Goal: Information Seeking & Learning: Learn about a topic

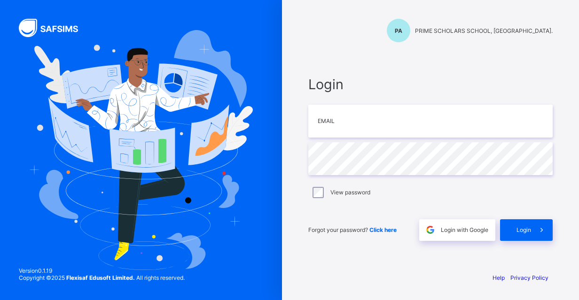
click at [473, 232] on span "Login with Google" at bounding box center [464, 230] width 47 height 7
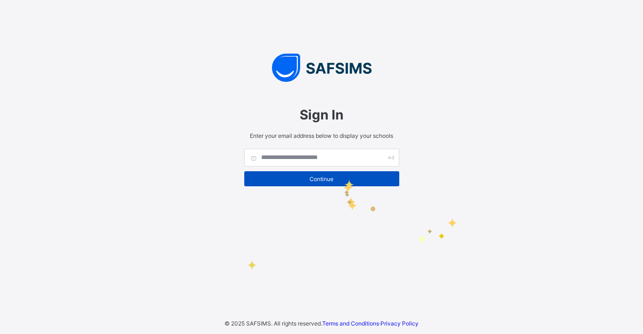
click at [343, 175] on span "Continue" at bounding box center [321, 178] width 141 height 7
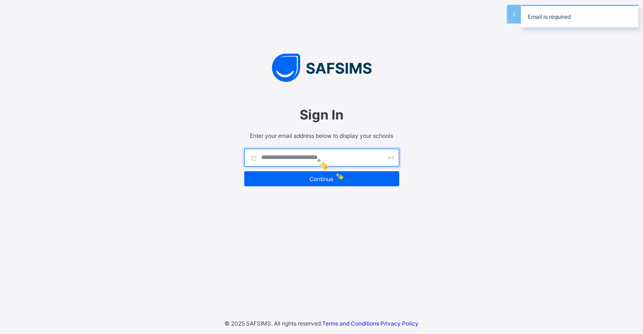
click at [317, 157] on input "text" at bounding box center [321, 158] width 155 height 18
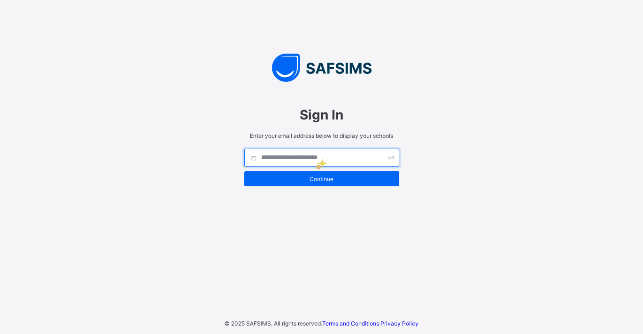
type input "**********"
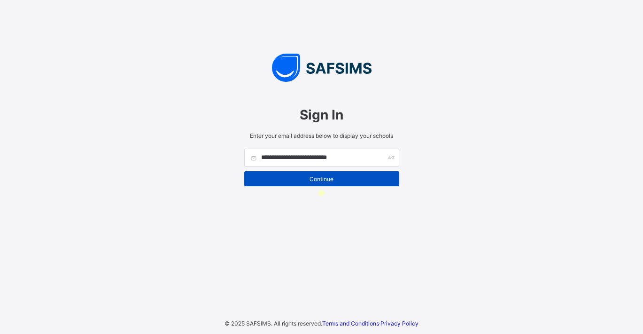
click at [321, 181] on span "Continue" at bounding box center [321, 178] width 141 height 7
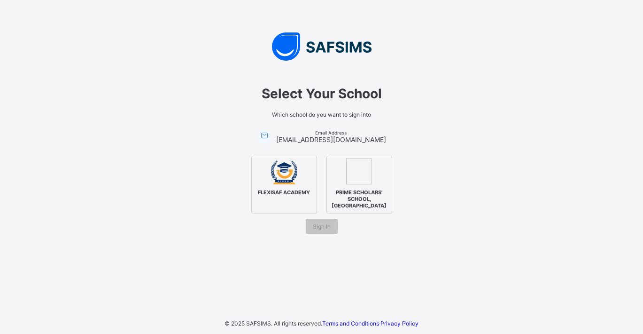
click at [352, 180] on img at bounding box center [359, 171] width 26 height 26
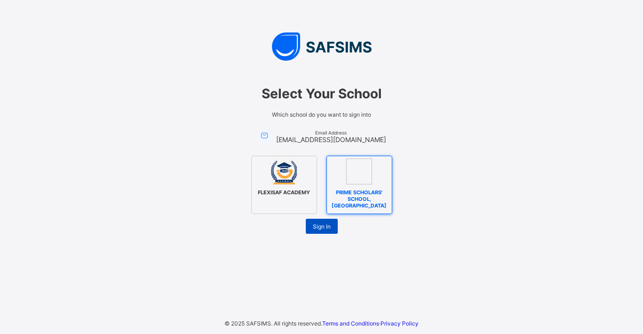
click at [325, 223] on span "Sign In" at bounding box center [322, 226] width 18 height 7
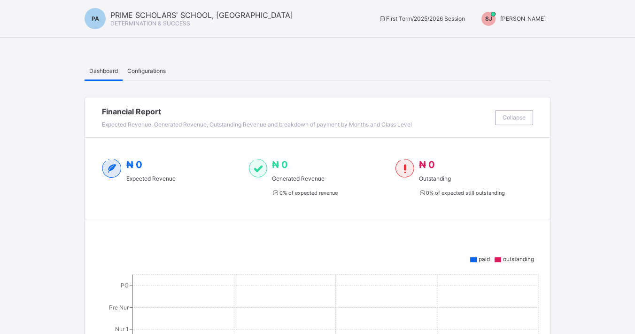
click at [147, 69] on span "Configurations" at bounding box center [146, 70] width 39 height 7
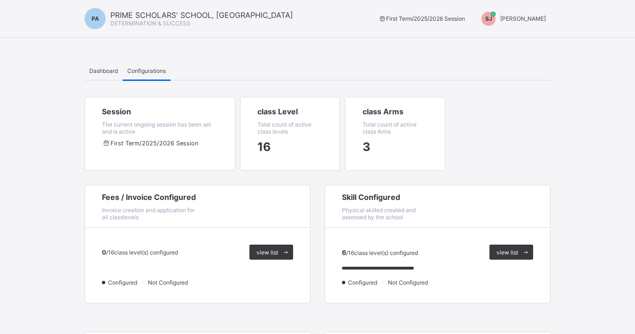
click at [530, 12] on div "SJ SHORKA JOEL" at bounding box center [511, 19] width 78 height 14
click at [510, 39] on span "Switch to Admin View" at bounding box center [510, 40] width 71 height 11
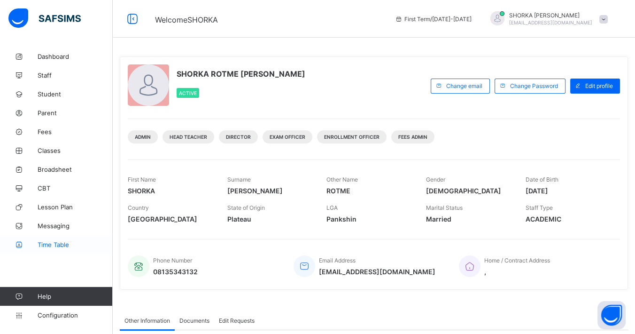
click at [54, 242] on span "Time Table" at bounding box center [75, 245] width 75 height 8
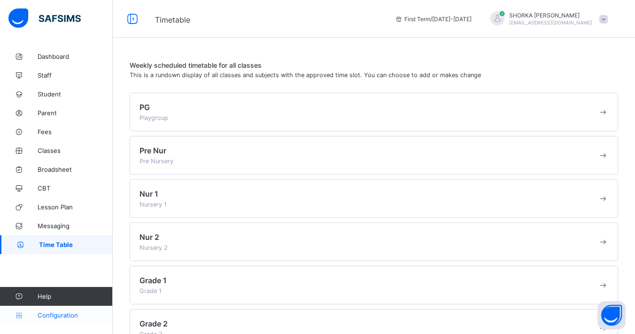
click at [61, 317] on span "Configuration" at bounding box center [75, 315] width 75 height 8
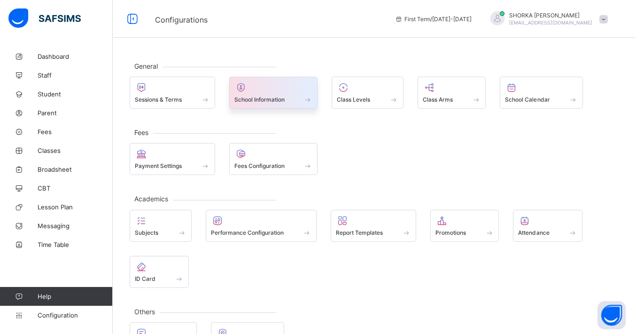
click at [306, 96] on span at bounding box center [308, 99] width 9 height 8
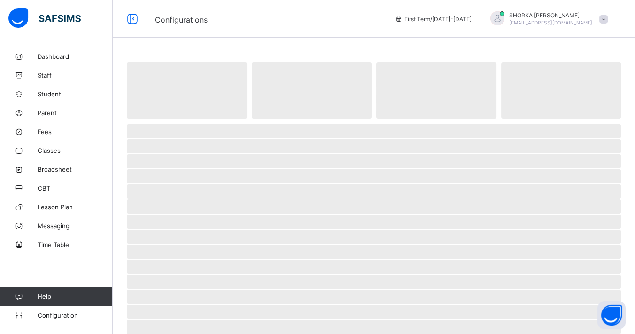
select select "**"
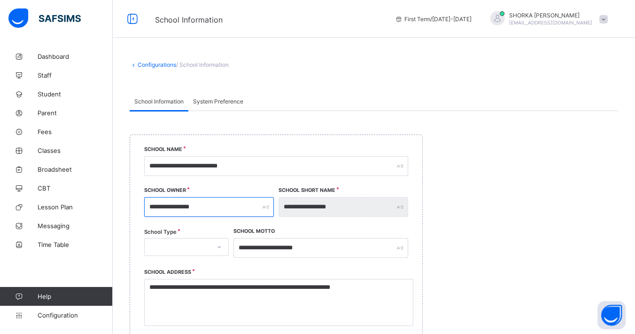
click at [228, 204] on input "**********" at bounding box center [209, 207] width 130 height 20
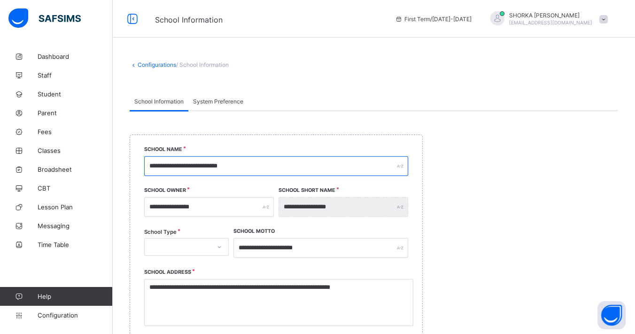
click at [275, 163] on input "**********" at bounding box center [276, 166] width 264 height 20
type input "**********"
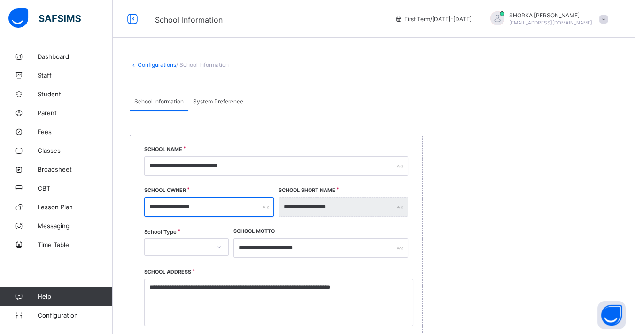
click at [224, 205] on input "**********" at bounding box center [209, 207] width 130 height 20
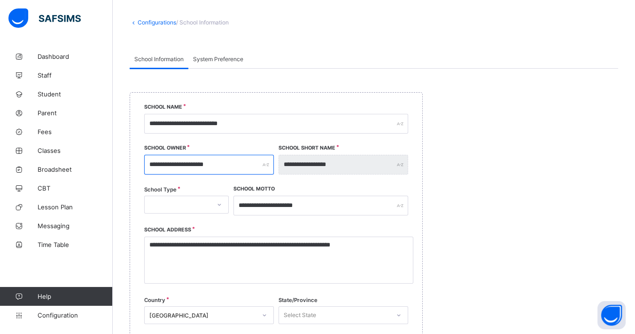
scroll to position [52, 0]
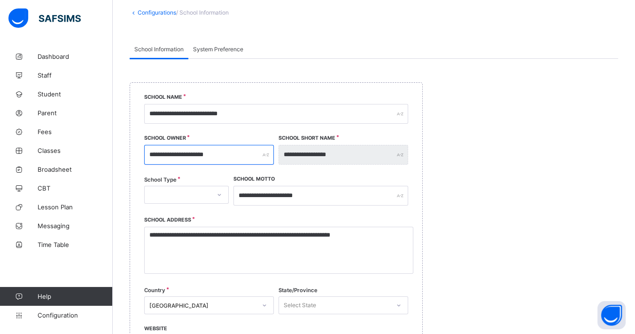
type input "**********"
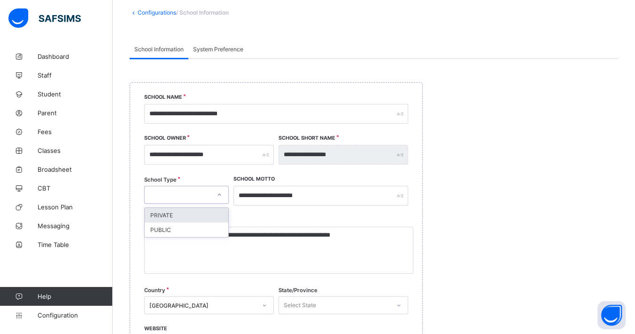
click at [215, 197] on div at bounding box center [220, 194] width 16 height 15
click at [203, 214] on div "PRIVATE" at bounding box center [187, 215] width 84 height 15
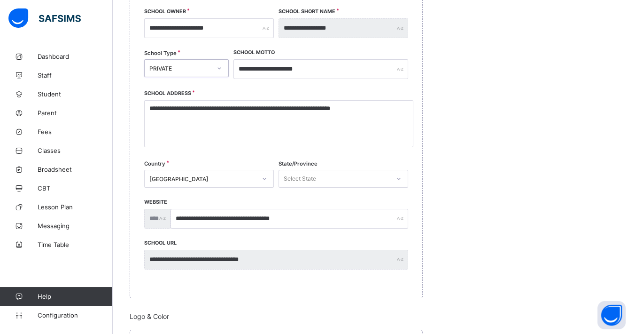
scroll to position [209, 0]
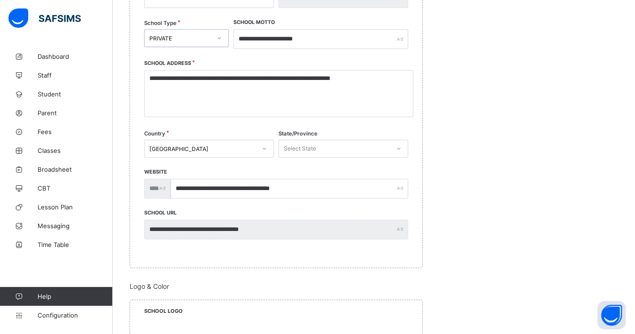
click at [321, 150] on div "Select State" at bounding box center [334, 148] width 111 height 13
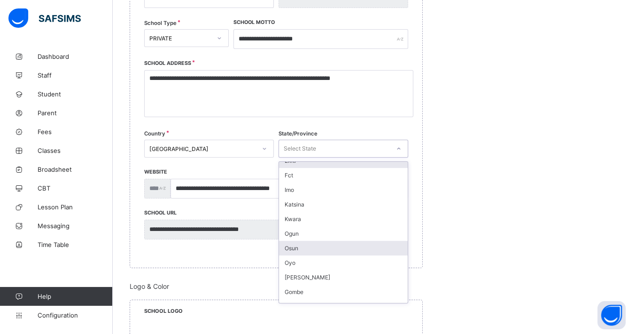
scroll to position [0, 0]
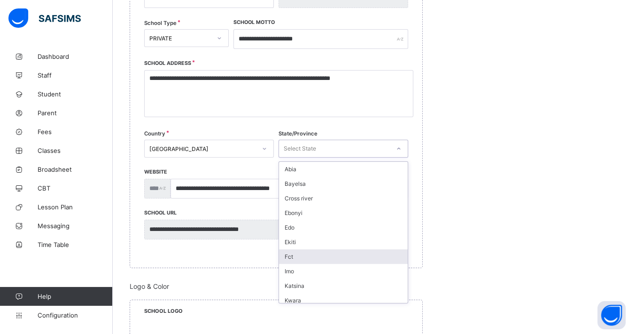
click at [297, 254] on div "Fct" at bounding box center [343, 256] width 129 height 15
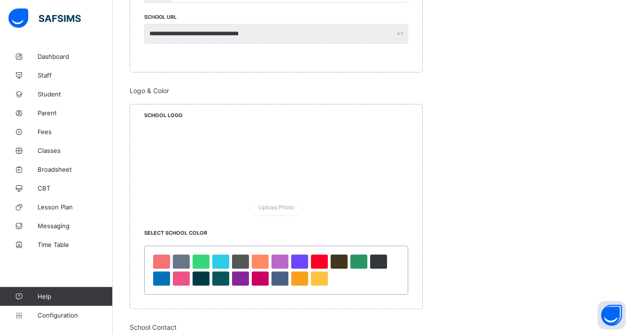
scroll to position [417, 0]
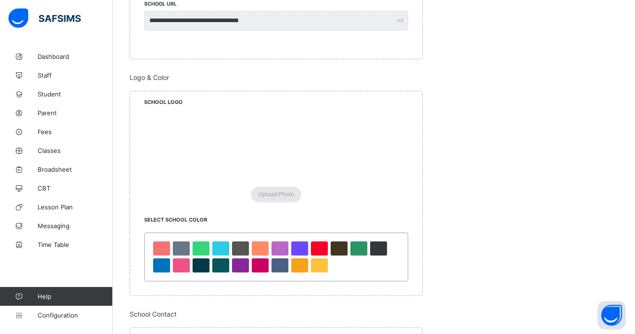
click at [267, 192] on span "Upload Photo" at bounding box center [277, 193] width 36 height 7
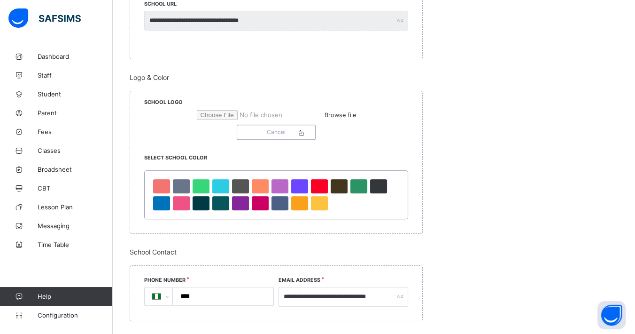
click at [325, 118] on span "Browse file" at bounding box center [340, 114] width 31 height 7
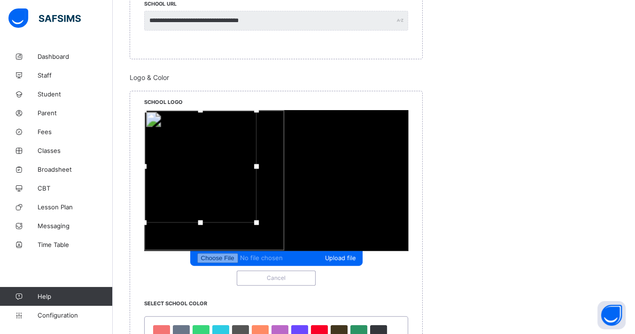
drag, startPoint x: 301, startPoint y: 184, endPoint x: 275, endPoint y: 168, distance: 30.4
click at [257, 168] on div at bounding box center [200, 166] width 112 height 112
drag, startPoint x: 321, startPoint y: 223, endPoint x: 381, endPoint y: 256, distance: 68.8
click at [381, 256] on div "Upload file Cancel" at bounding box center [276, 197] width 264 height 175
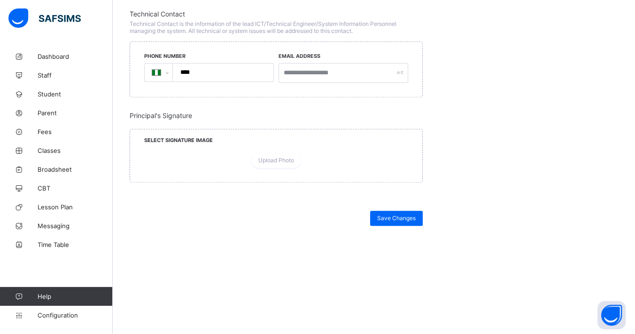
scroll to position [891, 0]
click at [403, 221] on span "Save Changes" at bounding box center [396, 217] width 39 height 7
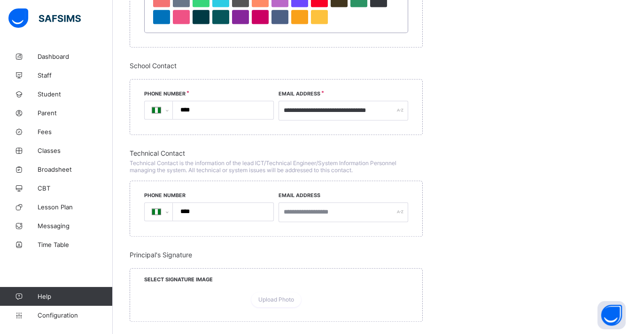
scroll to position [734, 0]
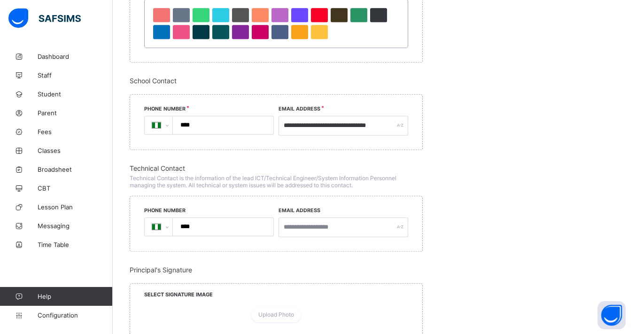
click at [221, 116] on input "****" at bounding box center [221, 125] width 93 height 18
click at [207, 116] on input "**********" at bounding box center [221, 125] width 93 height 18
paste input "tel"
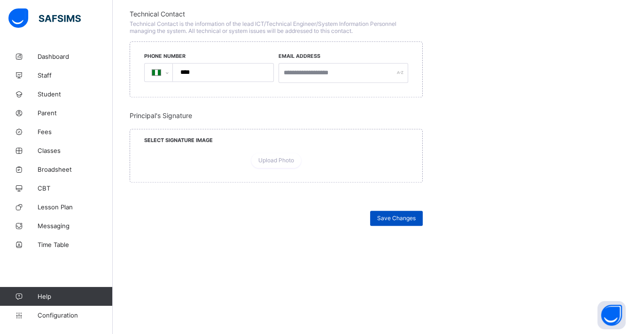
type input "**********"
click at [398, 220] on span "Save Changes" at bounding box center [396, 217] width 39 height 7
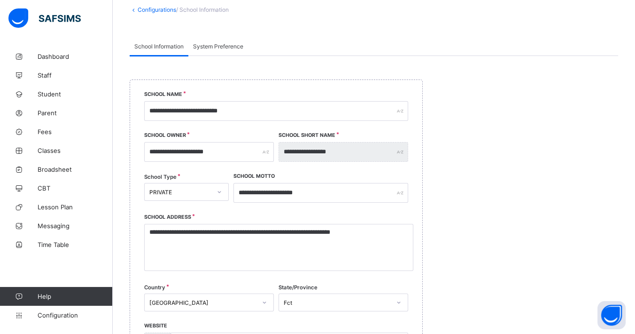
scroll to position [0, 0]
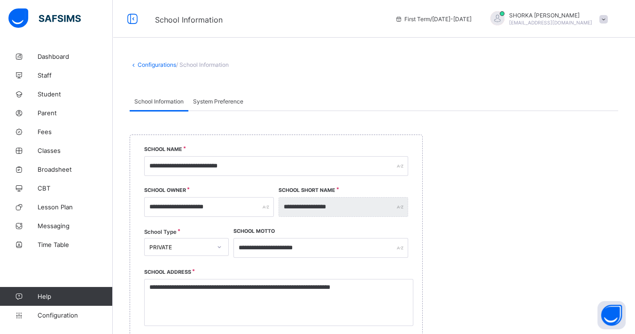
click at [212, 101] on span "System Preference" at bounding box center [218, 101] width 50 height 7
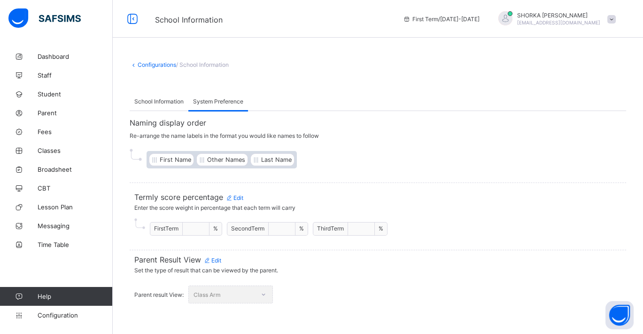
click at [215, 64] on span "/ School Information" at bounding box center [202, 64] width 53 height 7
click at [53, 319] on link "Configuration" at bounding box center [56, 315] width 112 height 19
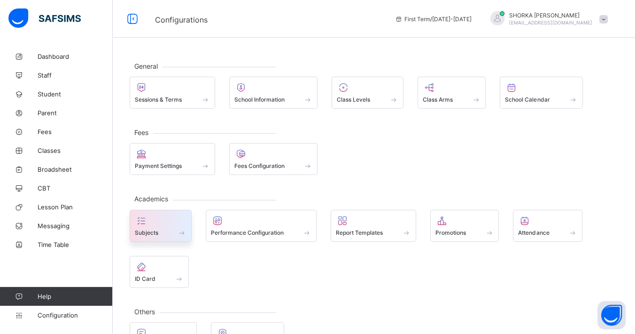
click at [185, 235] on div "Subjects" at bounding box center [161, 226] width 62 height 32
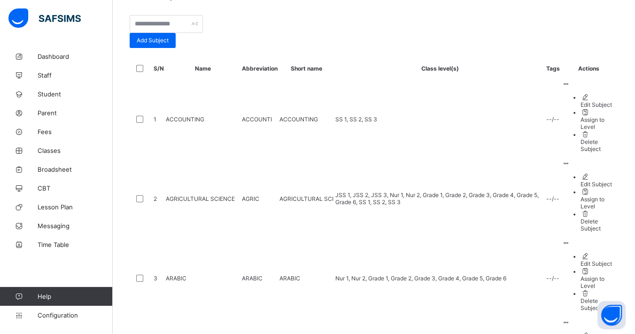
scroll to position [157, 0]
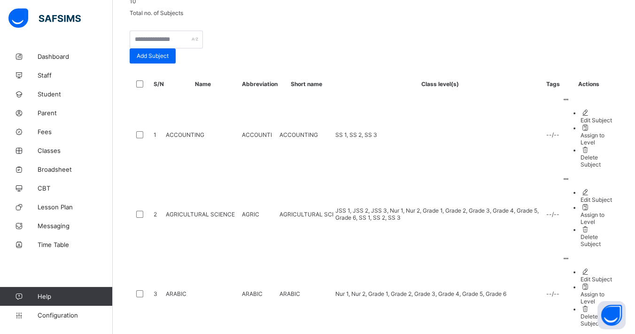
click at [606, 157] on ul "Edit Subject Assign to Level Delete Subject" at bounding box center [589, 138] width 54 height 59
click at [513, 48] on div at bounding box center [374, 48] width 489 height 0
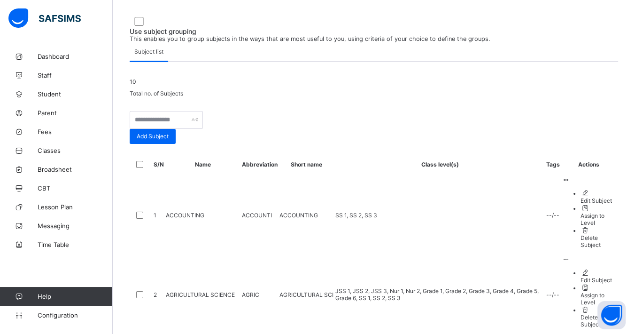
scroll to position [0, 0]
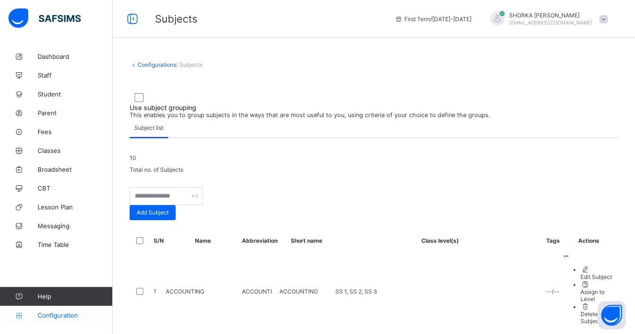
click at [56, 320] on link "Configuration" at bounding box center [56, 315] width 112 height 19
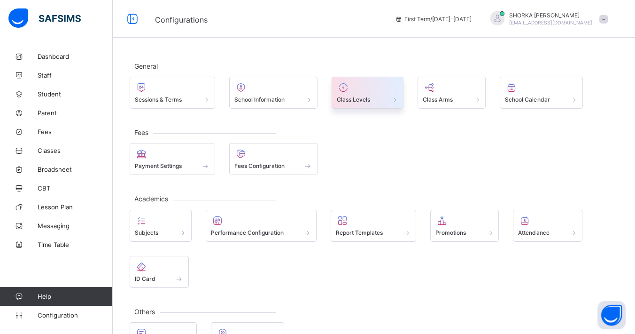
click at [370, 99] on span "Class Levels" at bounding box center [353, 99] width 33 height 7
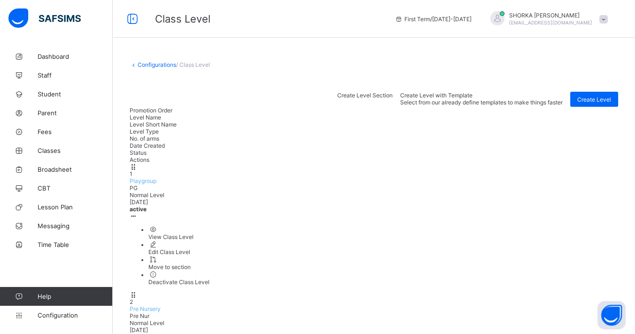
click at [605, 225] on ul "View Class Level Edit Class Level Move to section Deactivate Class Level" at bounding box center [374, 255] width 489 height 60
drag, startPoint x: 467, startPoint y: 61, endPoint x: 555, endPoint y: 109, distance: 100.3
click at [467, 61] on div "Configurations / Class Level" at bounding box center [374, 64] width 489 height 7
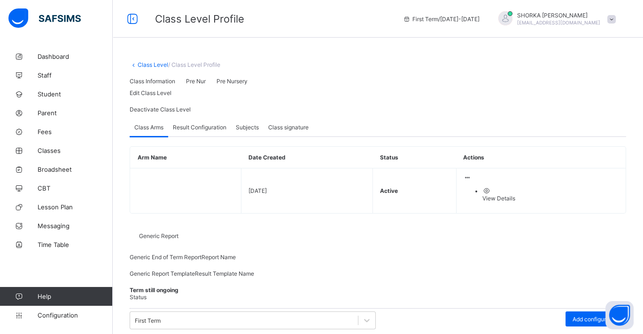
click at [208, 131] on span "Result Configuration" at bounding box center [200, 127] width 54 height 7
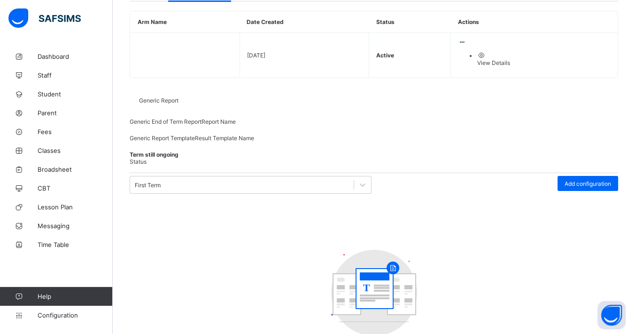
scroll to position [119, 0]
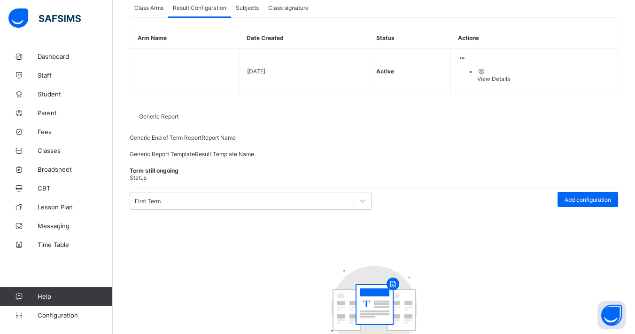
click at [258, 11] on span "Subjects" at bounding box center [247, 7] width 23 height 7
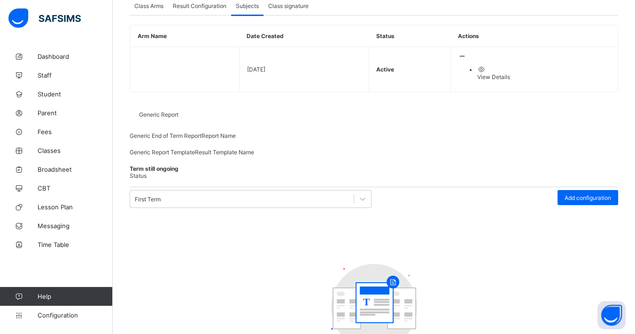
scroll to position [0, 0]
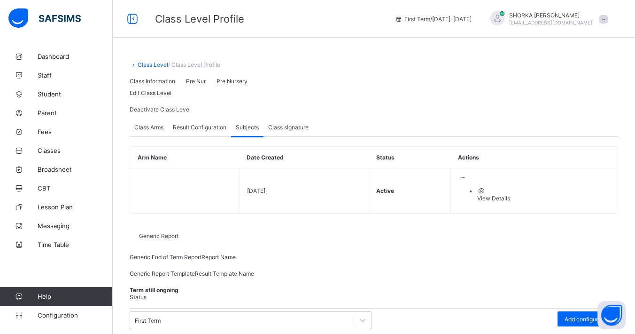
click at [292, 131] on span "Class signature" at bounding box center [288, 127] width 40 height 7
click at [60, 322] on link "Configuration" at bounding box center [56, 315] width 112 height 19
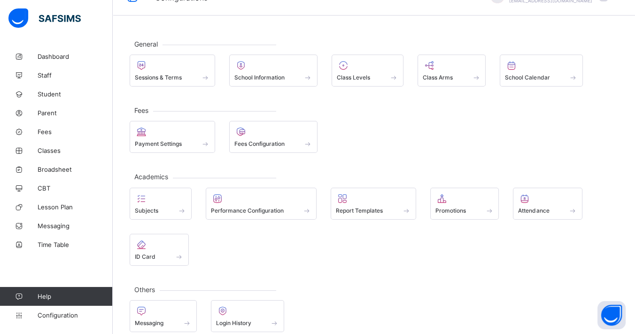
scroll to position [32, 0]
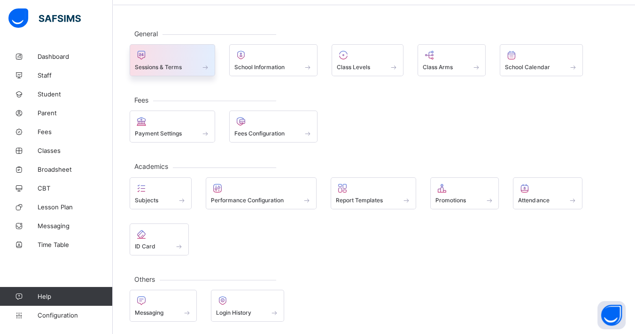
click at [205, 64] on span at bounding box center [205, 67] width 9 height 8
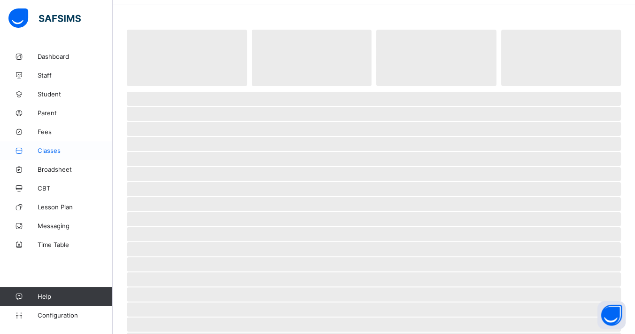
click at [56, 149] on span "Classes" at bounding box center [75, 151] width 75 height 8
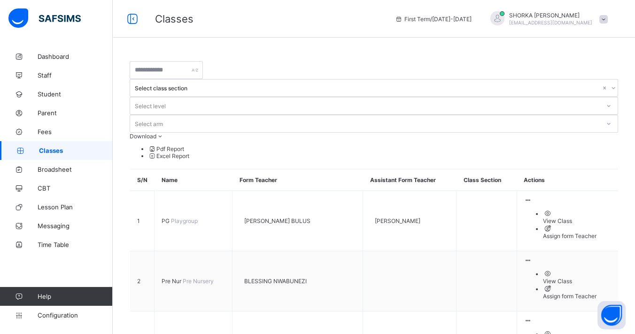
click at [306, 85] on div "Select class section" at bounding box center [368, 88] width 466 height 7
click at [323, 85] on div "Select class section" at bounding box center [368, 88] width 466 height 7
click at [203, 73] on input "text" at bounding box center [166, 70] width 73 height 18
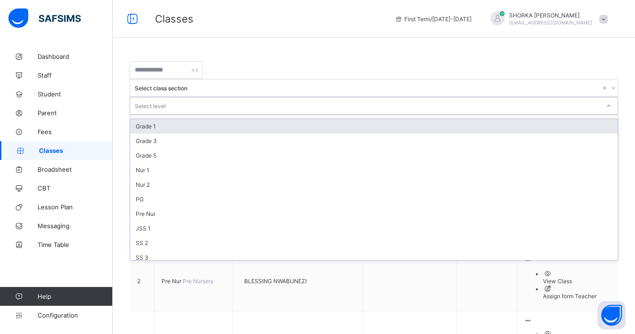
click at [402, 99] on div "Select level" at bounding box center [365, 105] width 470 height 13
click at [385, 119] on div "Grade 1" at bounding box center [374, 126] width 488 height 15
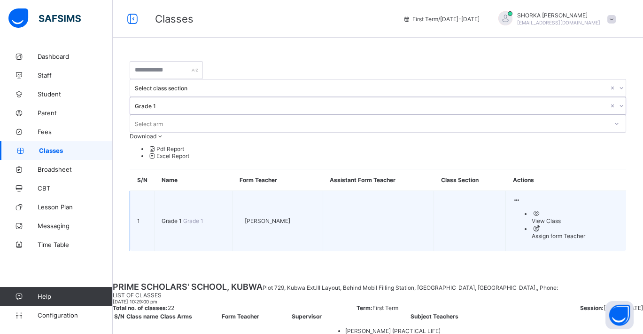
click at [564, 217] on div "View Class" at bounding box center [575, 220] width 87 height 7
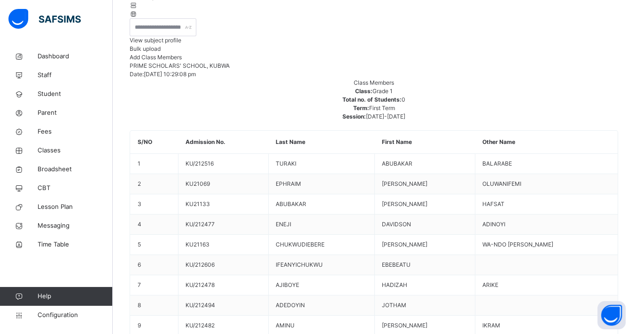
scroll to position [157, 0]
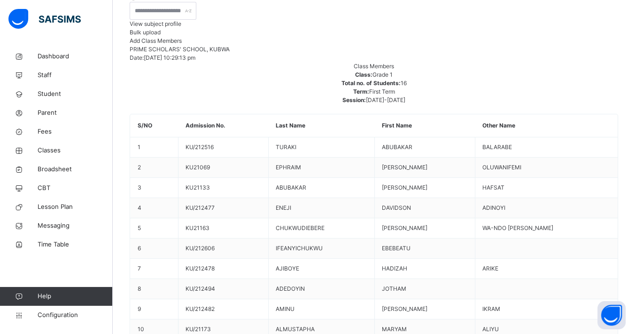
click at [181, 27] on span "View subject profile" at bounding box center [156, 23] width 52 height 7
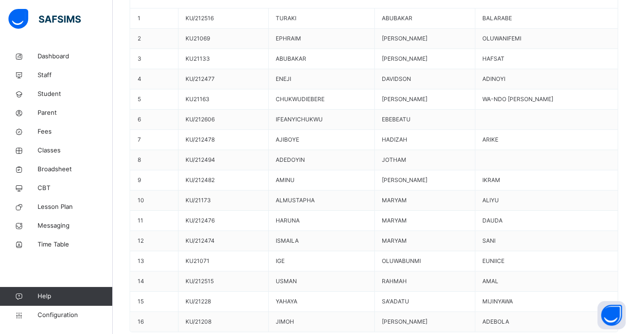
scroll to position [112, 0]
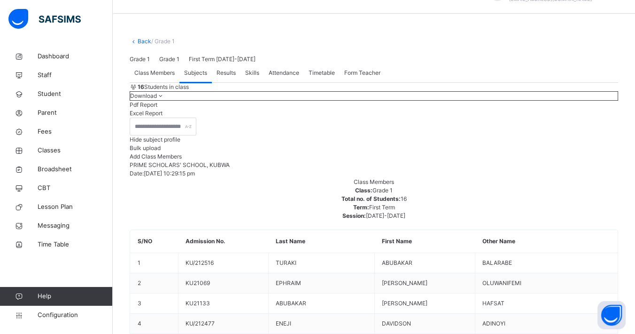
scroll to position [8, 0]
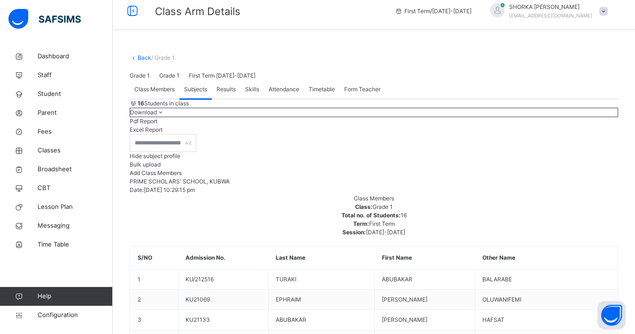
click at [165, 94] on span "Class Members" at bounding box center [154, 89] width 40 height 8
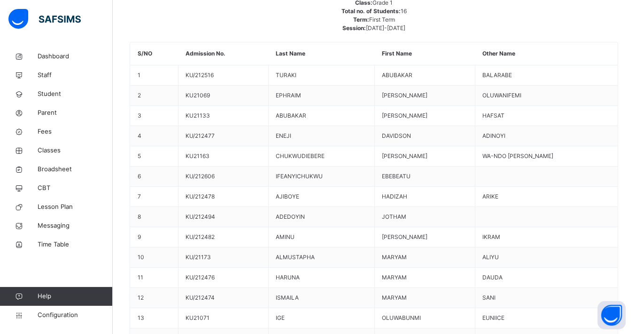
scroll to position [164, 0]
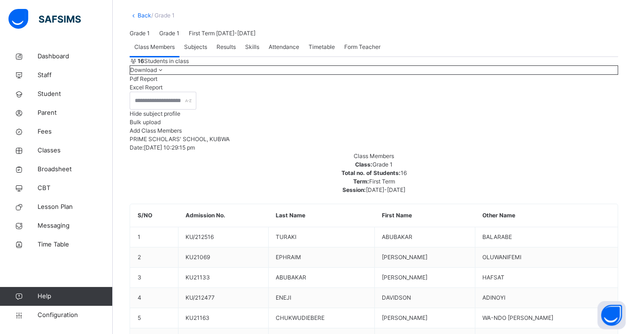
scroll to position [60, 0]
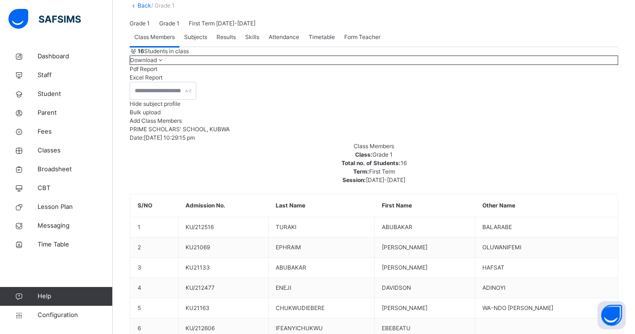
click at [525, 47] on div "Class Members Subjects Results Skills Attendance Timetable Form Teacher" at bounding box center [374, 37] width 489 height 19
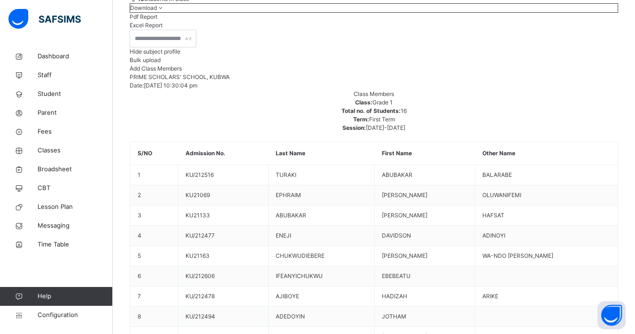
scroll to position [0, 0]
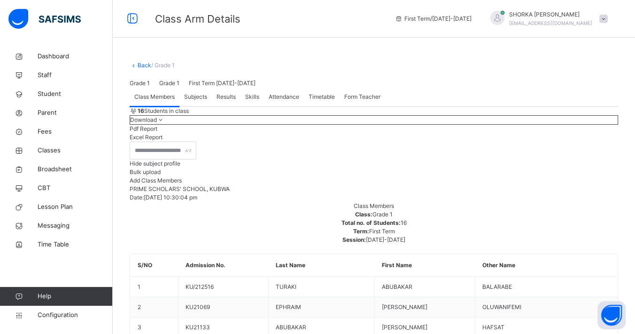
click at [141, 68] on link "Back" at bounding box center [145, 65] width 14 height 7
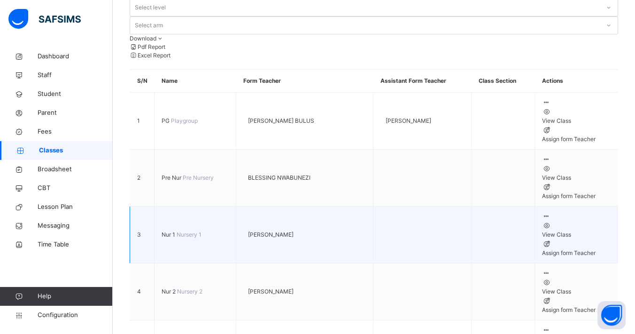
scroll to position [104, 0]
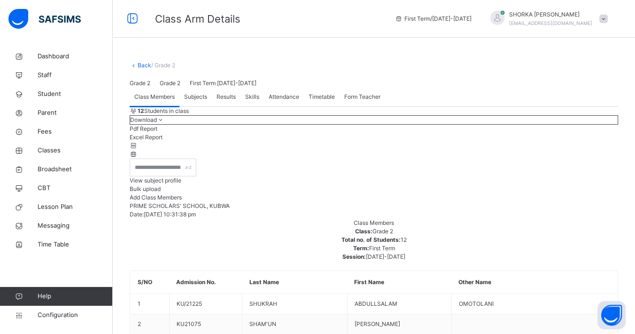
scroll to position [52, 0]
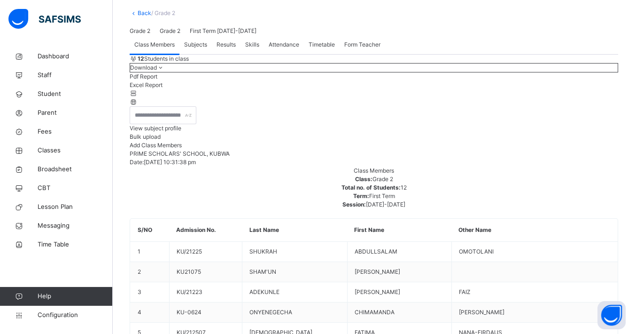
click at [181, 132] on span "View subject profile" at bounding box center [156, 128] width 52 height 7
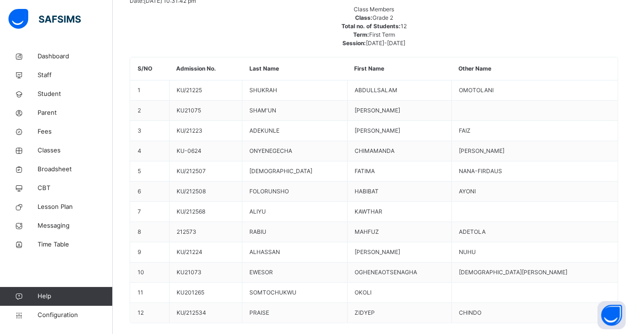
scroll to position [209, 0]
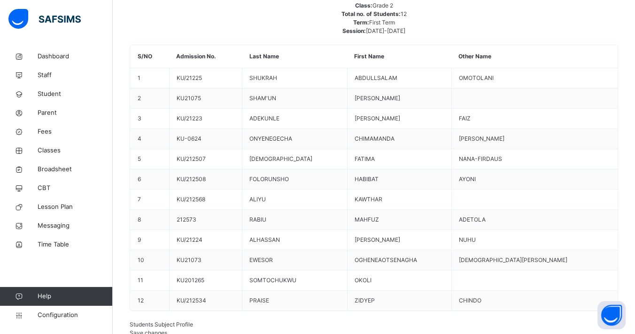
click at [167, 329] on span "Save changes" at bounding box center [149, 332] width 38 height 7
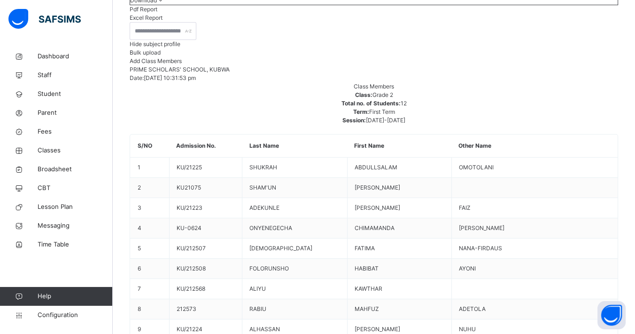
scroll to position [104, 0]
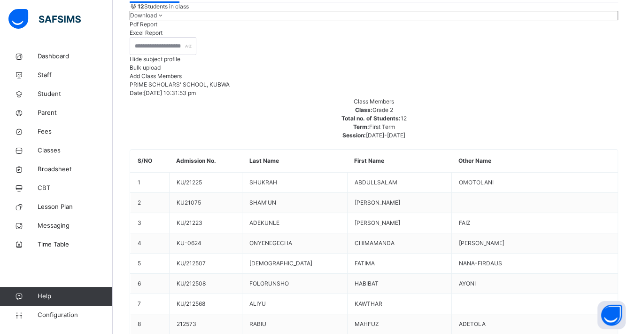
click at [588, 29] on li "Pdf Report" at bounding box center [374, 24] width 489 height 8
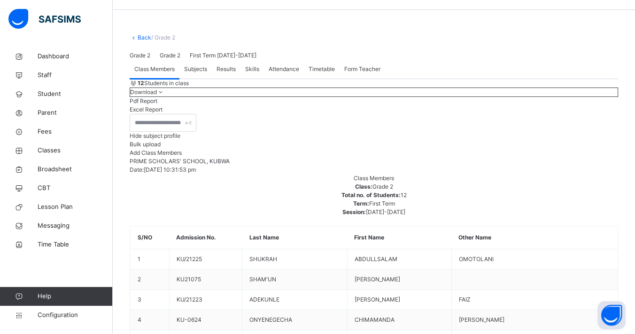
scroll to position [0, 0]
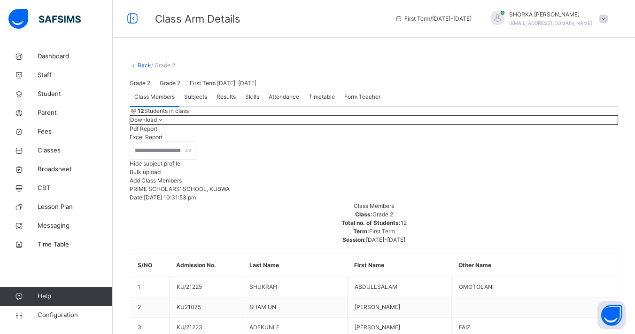
click at [141, 66] on link "Back" at bounding box center [145, 65] width 14 height 7
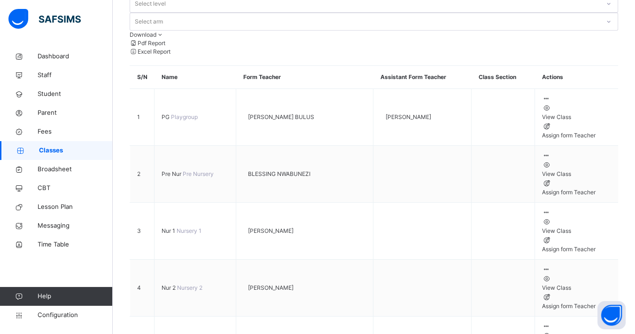
scroll to position [104, 0]
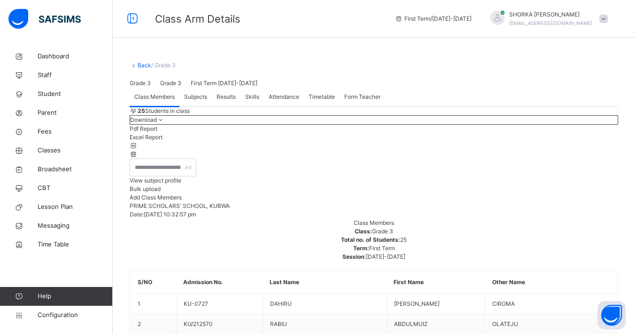
scroll to position [157, 0]
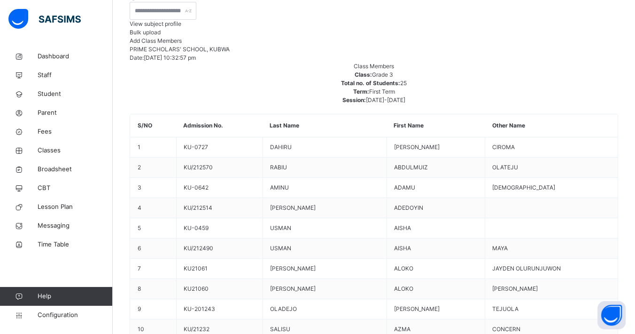
click at [181, 27] on span "View subject profile" at bounding box center [156, 23] width 52 height 7
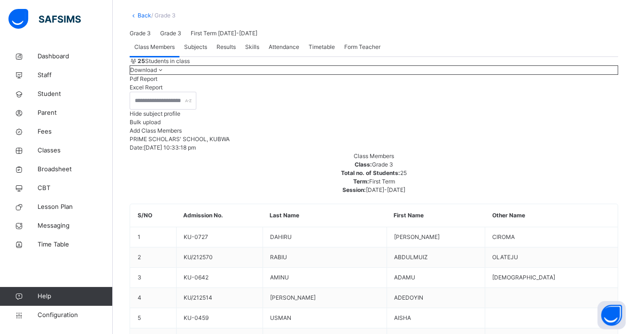
scroll to position [0, 0]
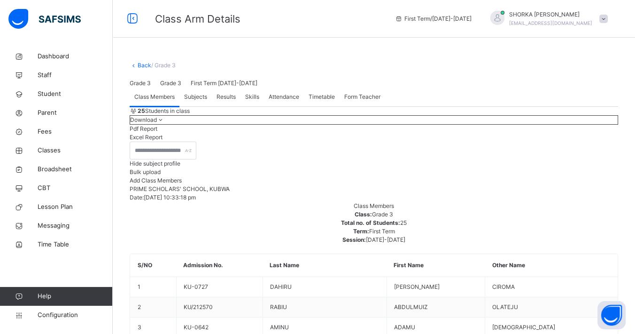
click at [145, 66] on link "Back" at bounding box center [145, 65] width 14 height 7
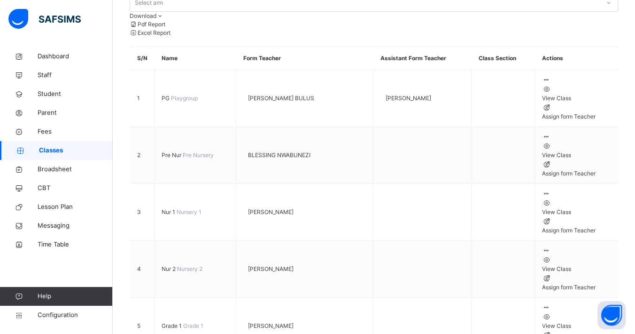
scroll to position [104, 0]
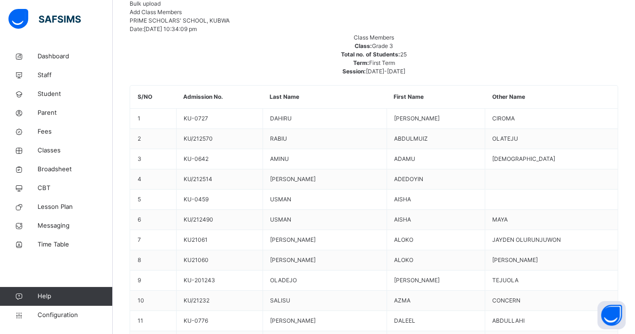
scroll to position [104, 0]
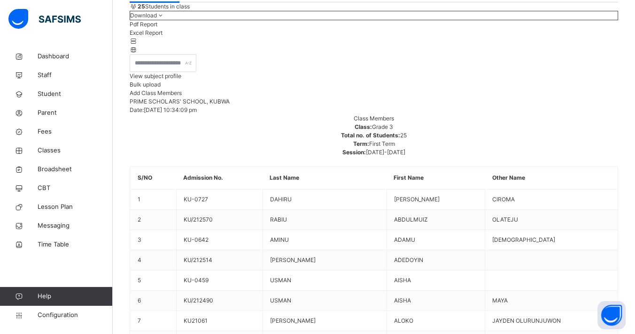
click at [181, 79] on span "View subject profile" at bounding box center [156, 75] width 52 height 7
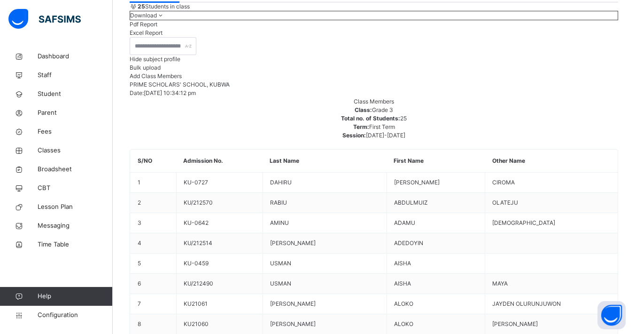
click at [284, 80] on div "Hide subject profile Bulk upload Add Class Members" at bounding box center [374, 58] width 489 height 43
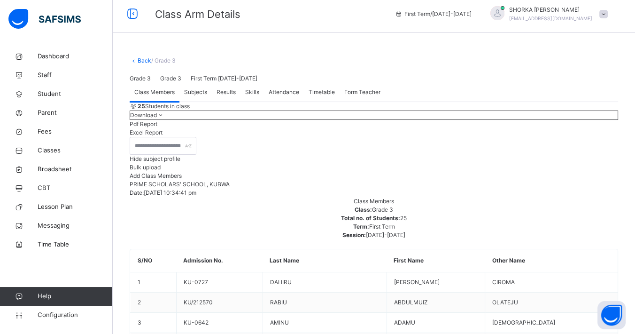
scroll to position [0, 0]
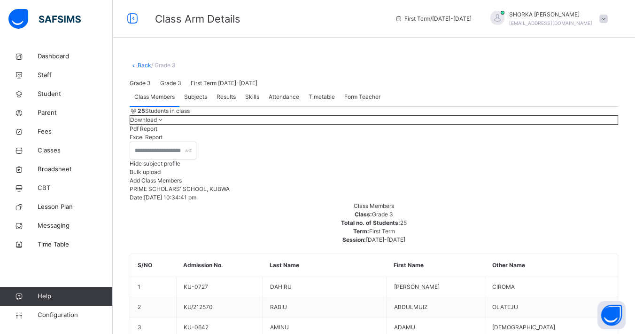
click at [145, 63] on link "Back" at bounding box center [145, 65] width 14 height 7
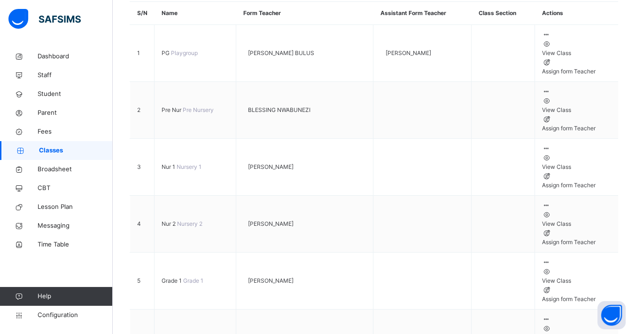
scroll to position [157, 0]
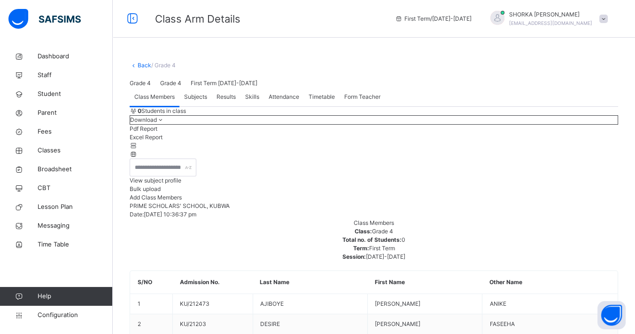
click at [181, 177] on span "View subject profile" at bounding box center [156, 180] width 52 height 7
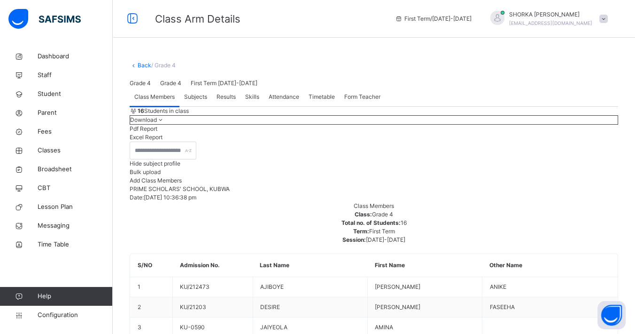
scroll to position [157, 0]
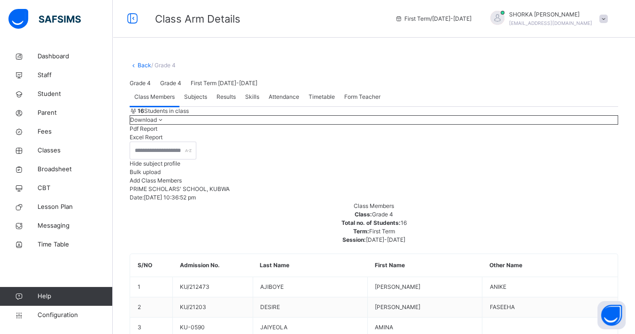
click at [201, 101] on span "Subjects" at bounding box center [195, 97] width 23 height 8
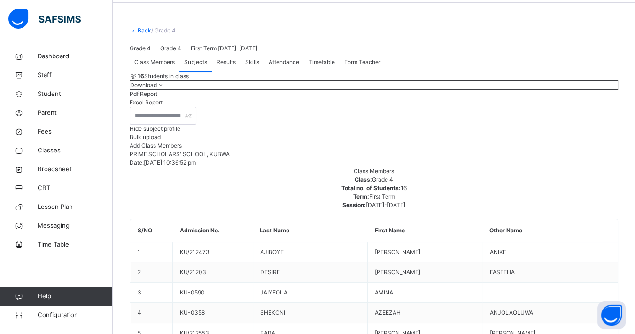
scroll to position [21, 0]
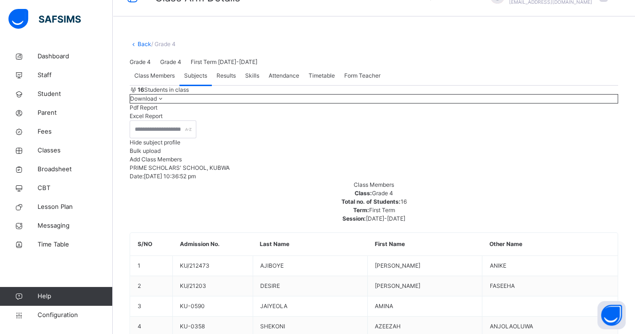
click at [368, 80] on span "Form Teacher" at bounding box center [363, 75] width 36 height 8
click at [146, 80] on span "Class Members" at bounding box center [154, 75] width 40 height 8
click at [352, 80] on span "Form Teacher" at bounding box center [363, 75] width 36 height 8
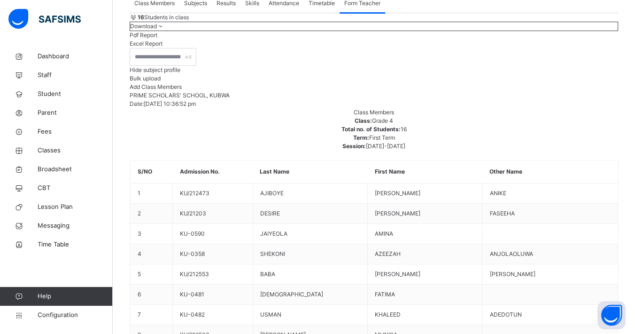
click at [165, 8] on span "Class Members" at bounding box center [154, 3] width 40 height 8
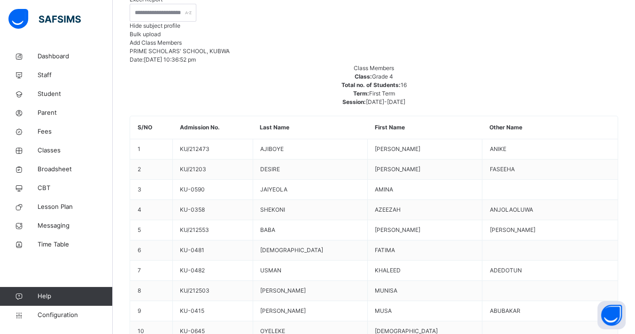
scroll to position [0, 0]
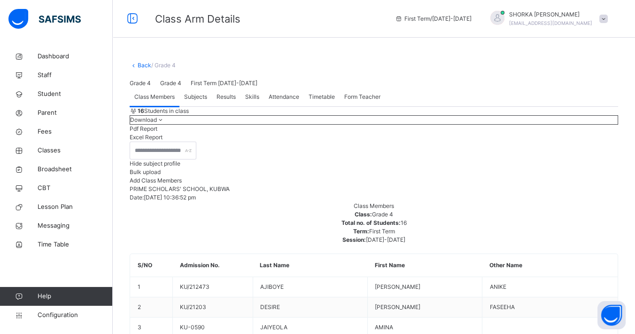
click at [141, 65] on link "Back" at bounding box center [145, 65] width 14 height 7
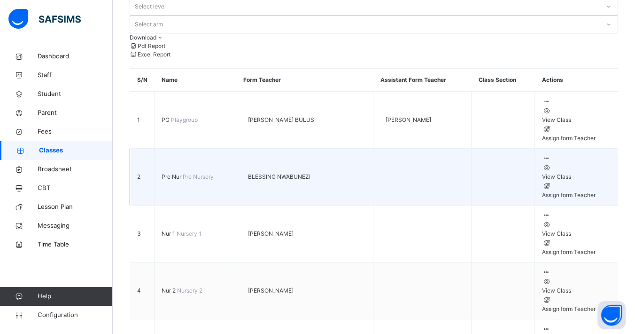
scroll to position [209, 0]
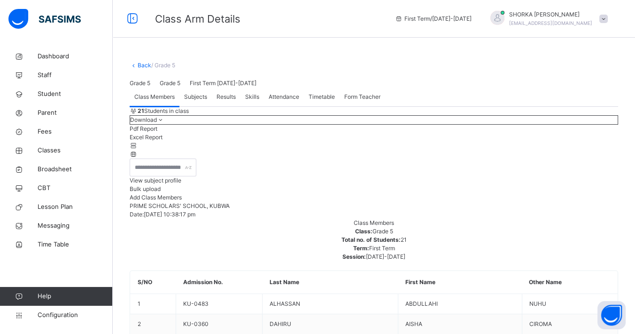
scroll to position [104, 0]
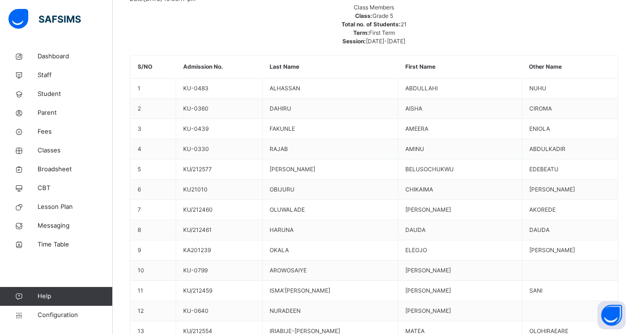
scroll to position [148, 0]
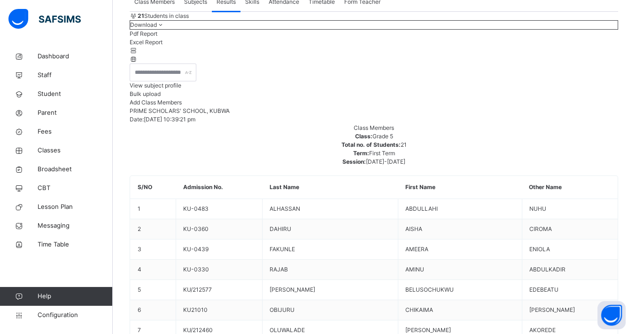
click at [250, 6] on span "Skills" at bounding box center [252, 2] width 14 height 8
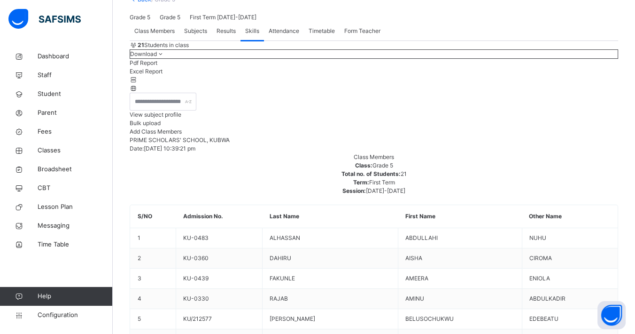
click at [277, 35] on span "Attendance" at bounding box center [284, 31] width 31 height 8
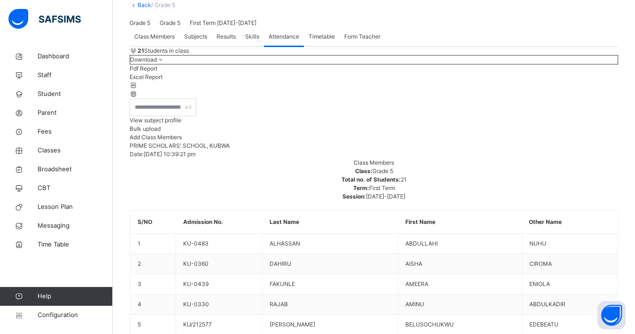
scroll to position [33, 0]
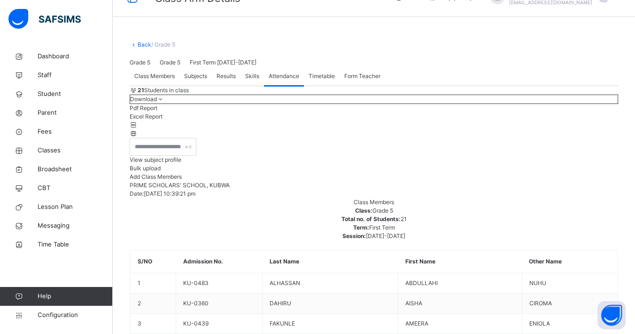
scroll to position [20, 0]
click at [321, 81] on span "Timetable" at bounding box center [322, 76] width 26 height 8
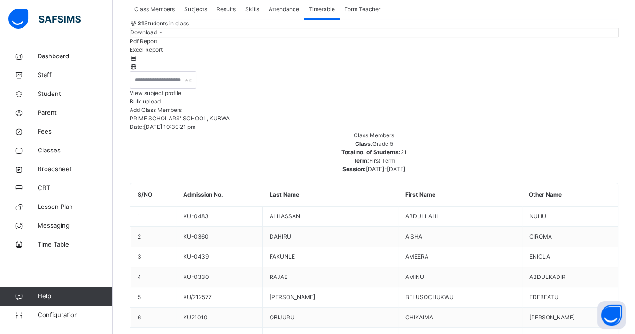
scroll to position [31, 0]
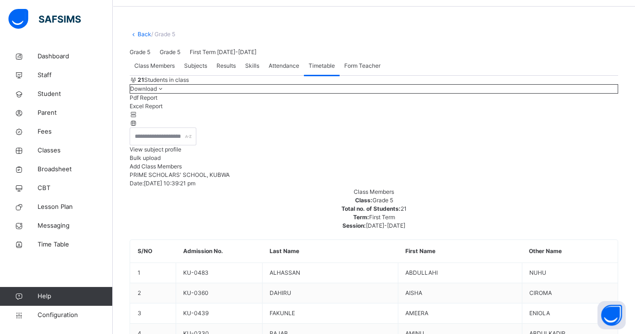
click at [351, 70] on span "Form Teacher" at bounding box center [363, 66] width 36 height 8
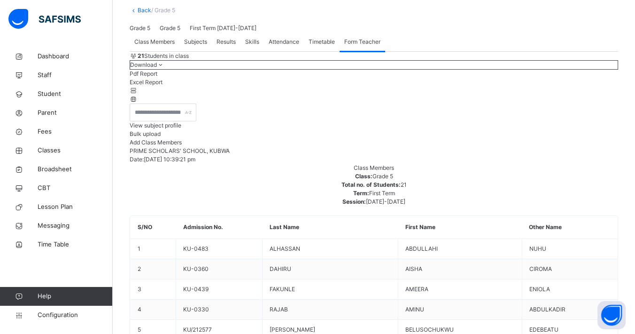
scroll to position [0, 0]
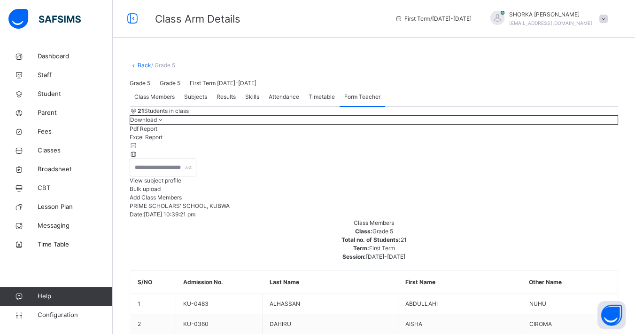
click at [329, 101] on span "Timetable" at bounding box center [322, 97] width 26 height 8
click at [196, 106] on div "Subjects" at bounding box center [196, 96] width 32 height 19
drag, startPoint x: 196, startPoint y: 190, endPoint x: 148, endPoint y: 190, distance: 47.9
click at [148, 101] on span "Class Members" at bounding box center [154, 97] width 40 height 8
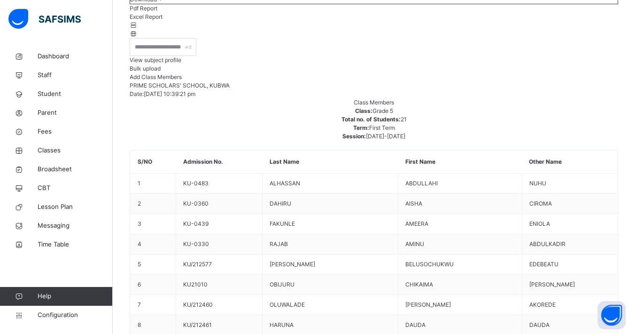
scroll to position [104, 0]
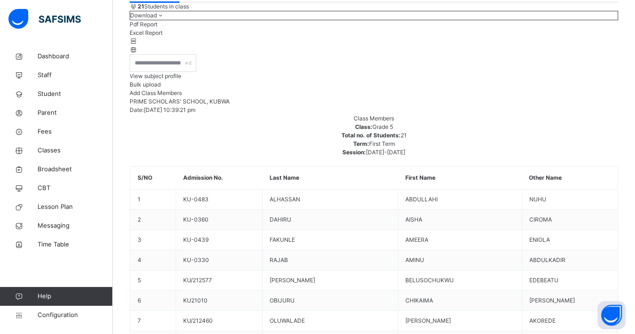
click at [181, 79] on span "View subject profile" at bounding box center [156, 75] width 52 height 7
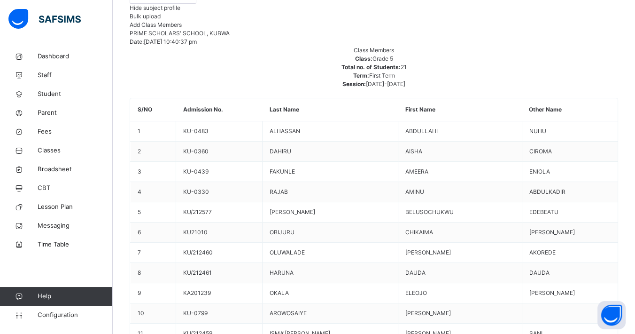
scroll to position [112, 0]
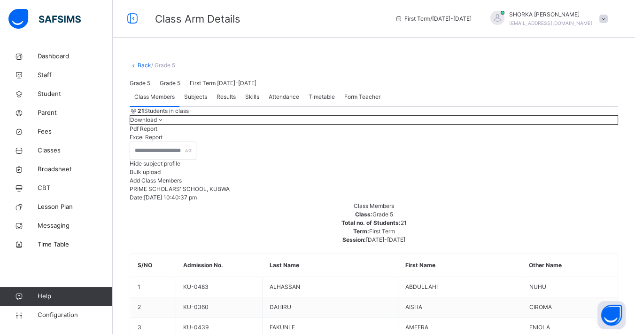
scroll to position [0, 0]
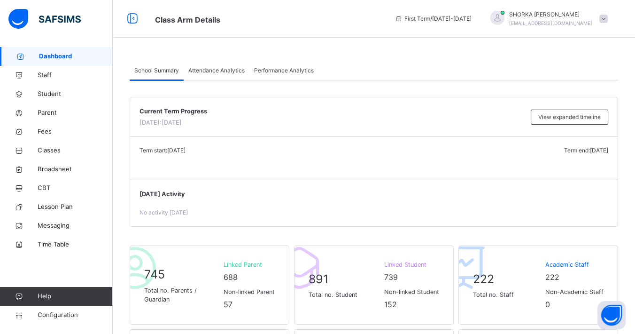
click at [608, 19] on span at bounding box center [604, 19] width 8 height 8
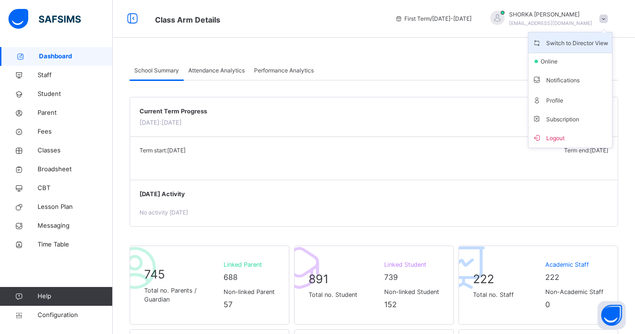
click at [580, 45] on span "Switch to Director View" at bounding box center [571, 42] width 76 height 13
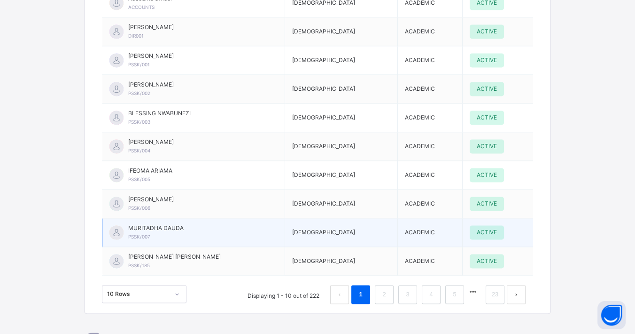
scroll to position [1619, 0]
click at [477, 227] on span "ACTIVE" at bounding box center [487, 231] width 20 height 8
drag, startPoint x: 474, startPoint y: 182, endPoint x: 541, endPoint y: 183, distance: 67.2
click at [533, 217] on td "ACTIVE" at bounding box center [498, 231] width 71 height 29
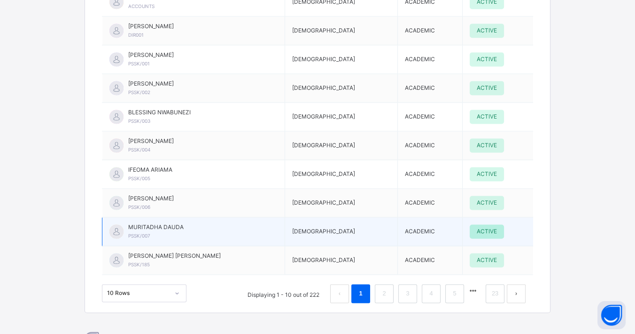
click at [483, 227] on span "ACTIVE" at bounding box center [487, 231] width 20 height 8
click at [477, 227] on span "ACTIVE" at bounding box center [487, 231] width 20 height 8
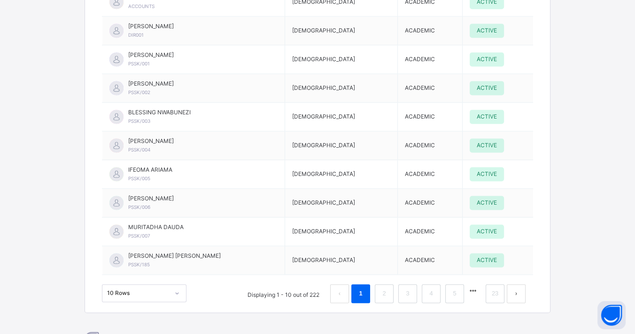
drag, startPoint x: 476, startPoint y: 185, endPoint x: 558, endPoint y: 183, distance: 82.3
click at [550, 184] on div "Filter staff type Filter status Staff Gender Staff Type Status Accounts Officer…" at bounding box center [317, 119] width 465 height 385
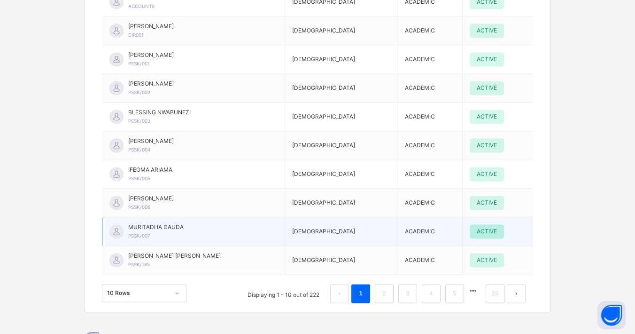
click at [492, 224] on div "ACTIVE" at bounding box center [487, 231] width 34 height 14
click at [477, 227] on span "ACTIVE" at bounding box center [487, 231] width 20 height 8
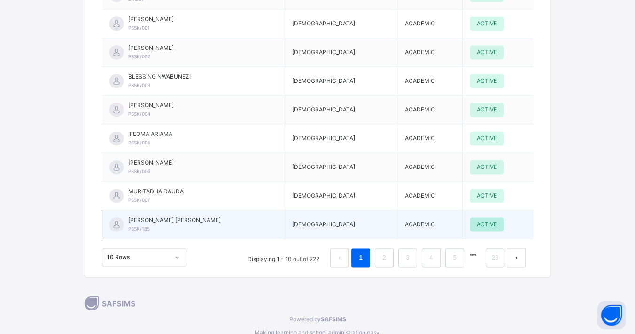
scroll to position [1671, 0]
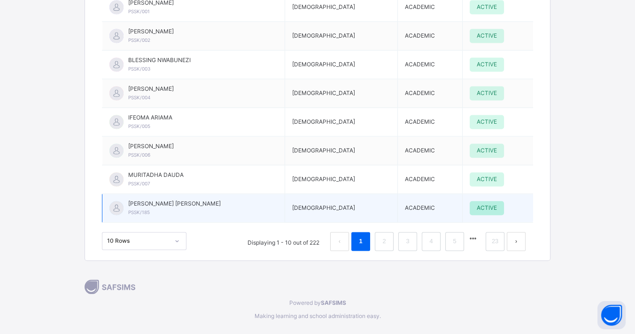
click at [479, 204] on span "ACTIVE" at bounding box center [487, 208] width 20 height 8
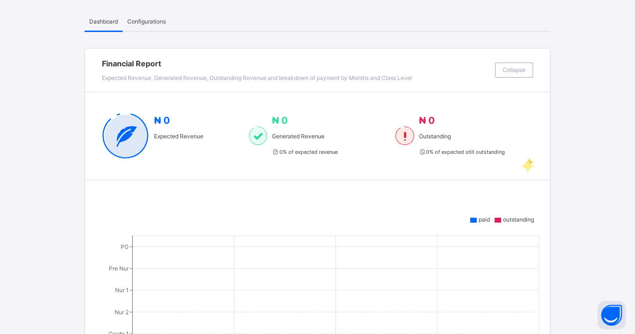
scroll to position [0, 0]
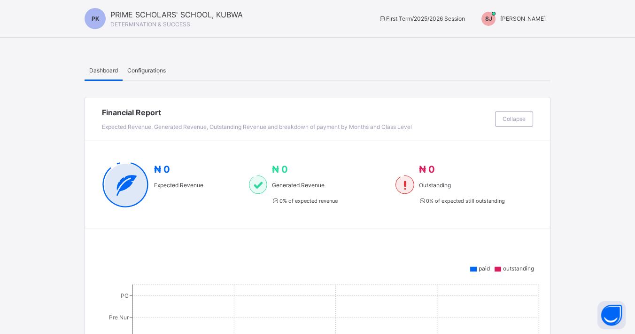
click at [546, 21] on span "[PERSON_NAME]" at bounding box center [524, 18] width 46 height 7
click at [538, 38] on span "Switch to Admin View" at bounding box center [510, 41] width 71 height 13
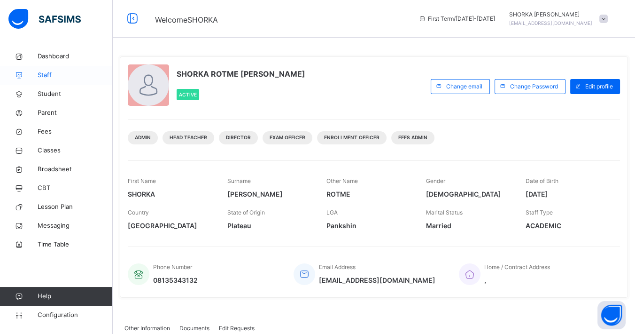
click at [47, 69] on link "Staff" at bounding box center [56, 75] width 113 height 19
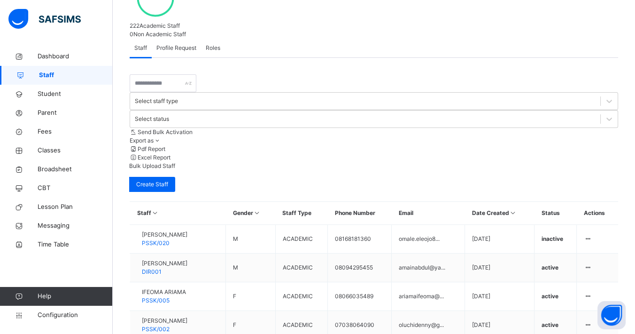
scroll to position [270, 0]
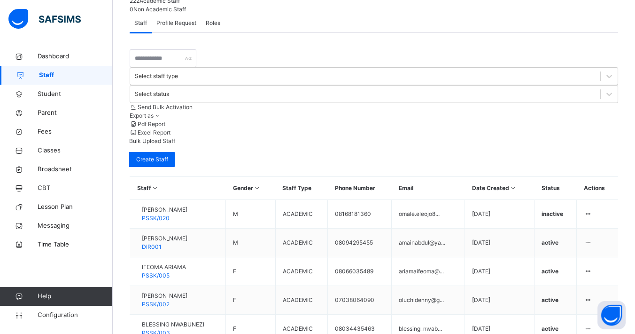
scroll to position [283, 0]
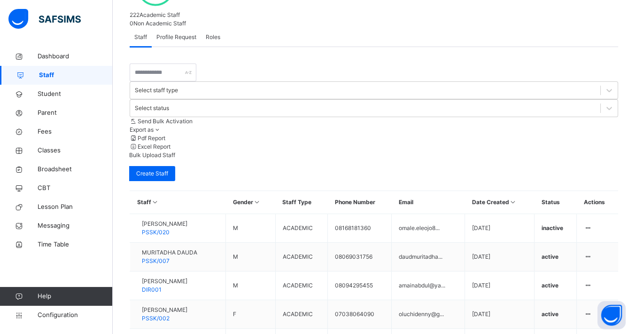
scroll to position [270, 0]
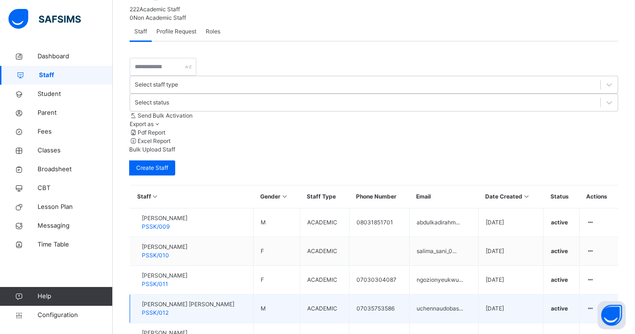
scroll to position [218, 0]
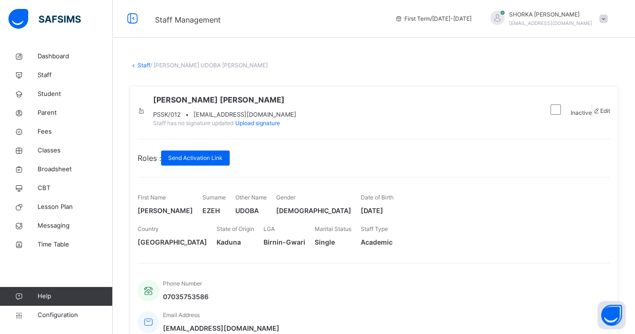
click at [394, 215] on span "[DATE]" at bounding box center [377, 210] width 33 height 10
click at [140, 66] on link "Staff" at bounding box center [144, 65] width 13 height 7
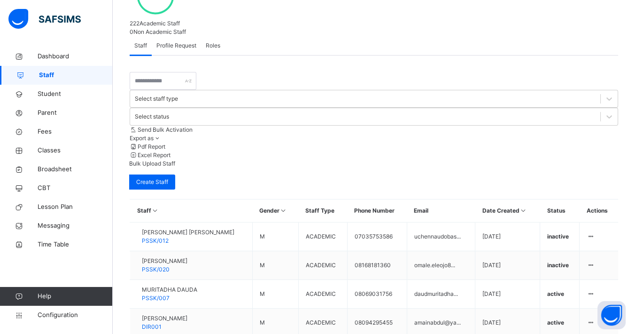
scroll to position [270, 0]
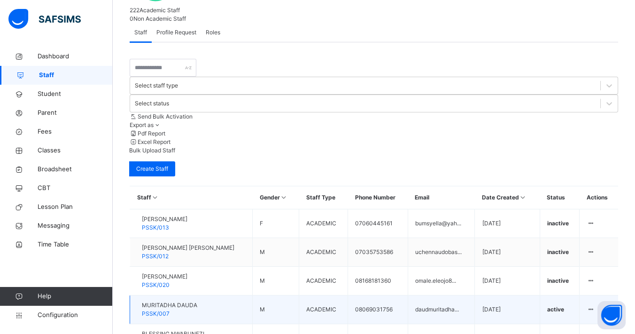
scroll to position [270, 0]
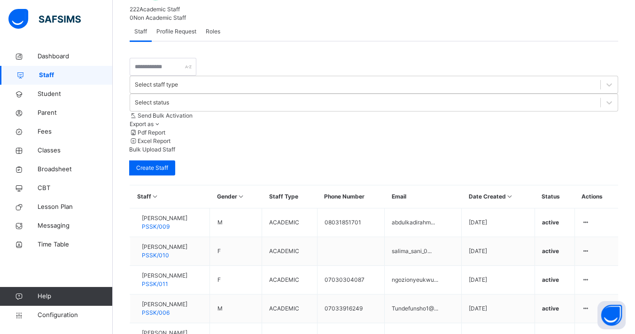
scroll to position [298, 0]
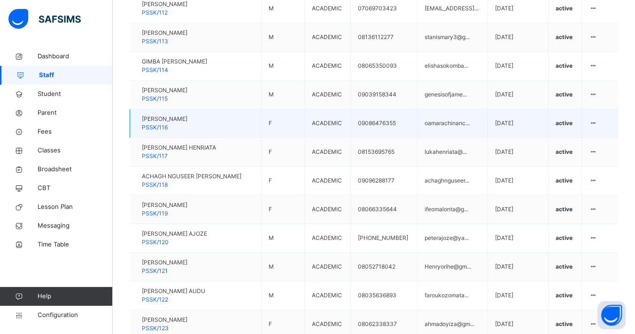
scroll to position [1412, 0]
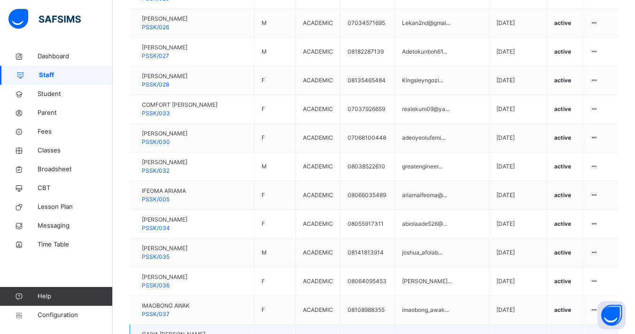
scroll to position [1255, 0]
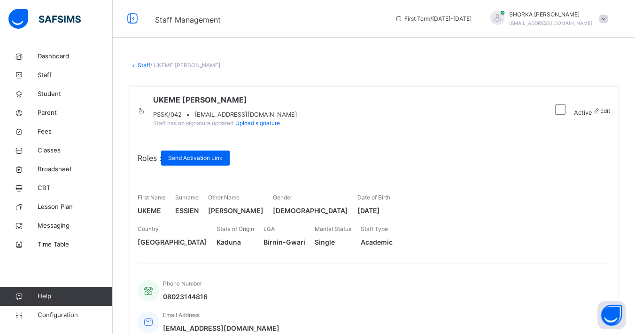
click at [552, 109] on div "Active" at bounding box center [572, 110] width 40 height 13
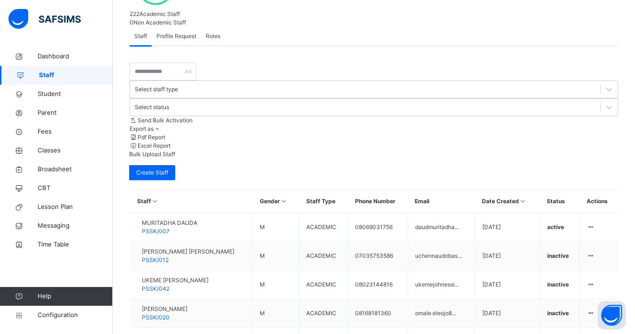
scroll to position [270, 0]
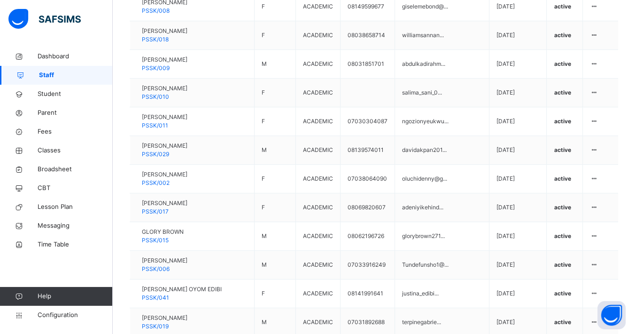
scroll to position [740, 0]
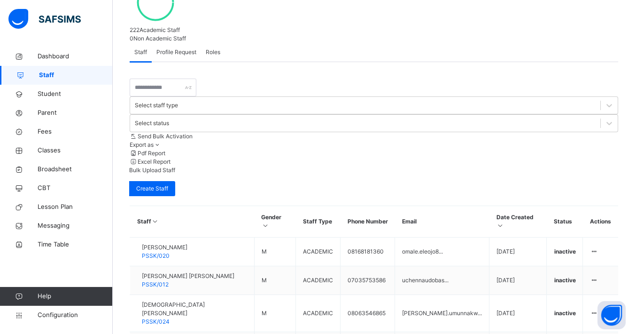
scroll to position [270, 0]
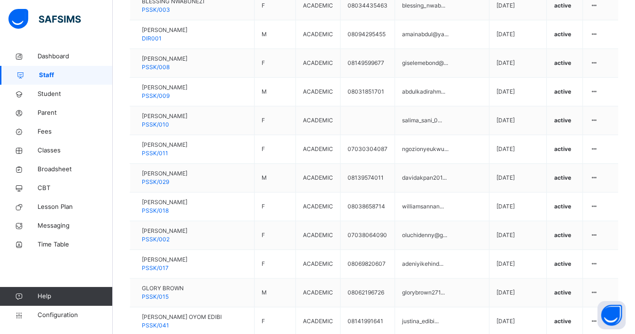
scroll to position [740, 0]
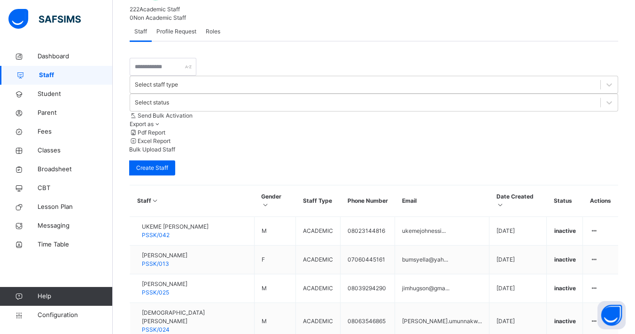
scroll to position [298, 0]
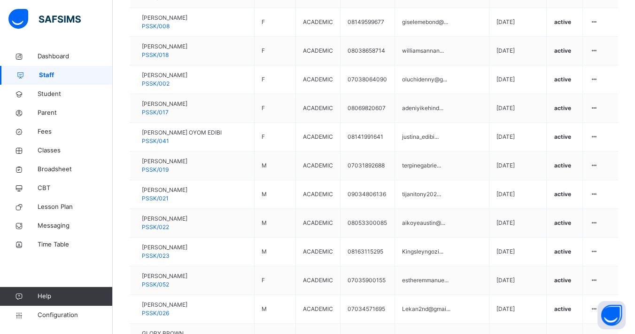
scroll to position [949, 0]
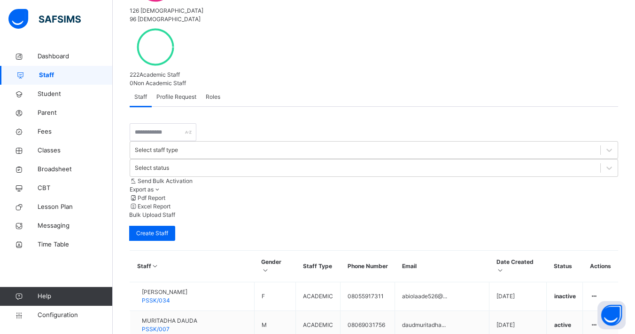
scroll to position [270, 0]
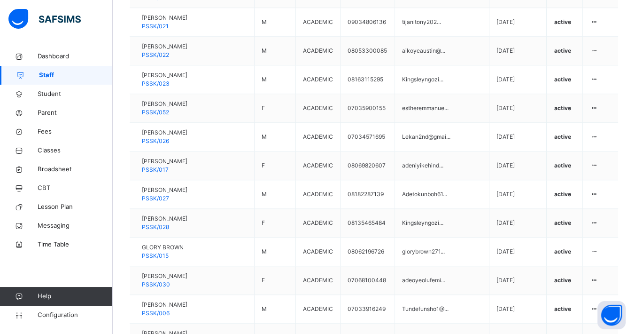
scroll to position [1046, 0]
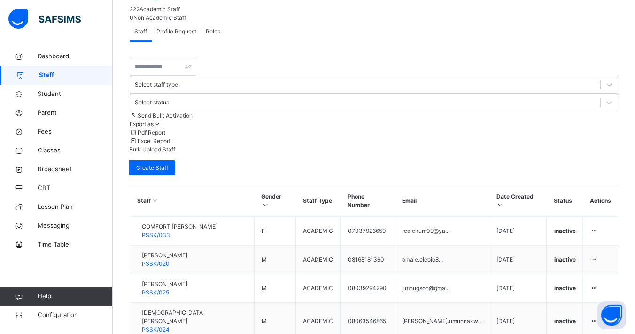
scroll to position [298, 0]
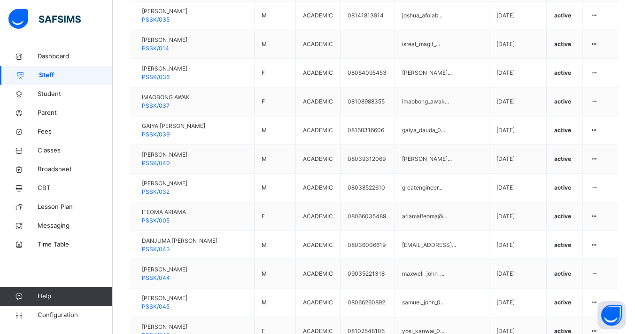
scroll to position [1412, 0]
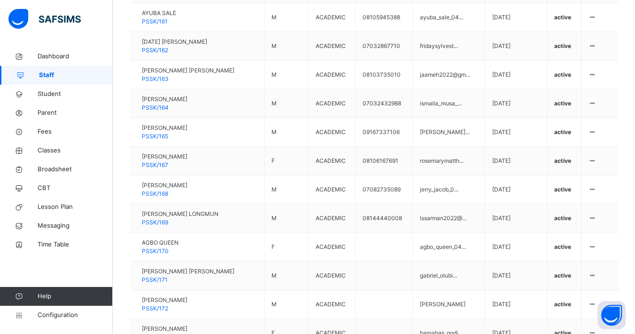
scroll to position [681, 0]
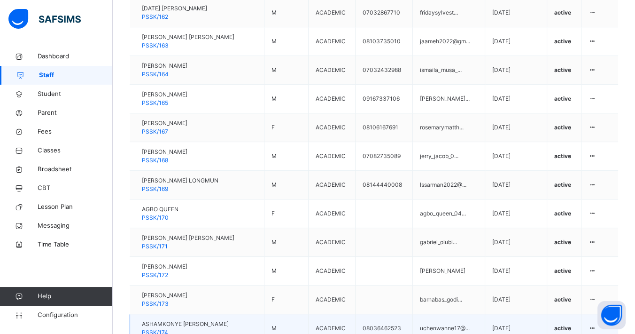
click at [597, 324] on icon at bounding box center [593, 327] width 8 height 7
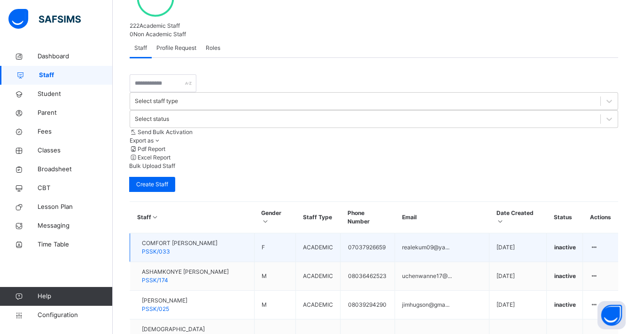
scroll to position [270, 0]
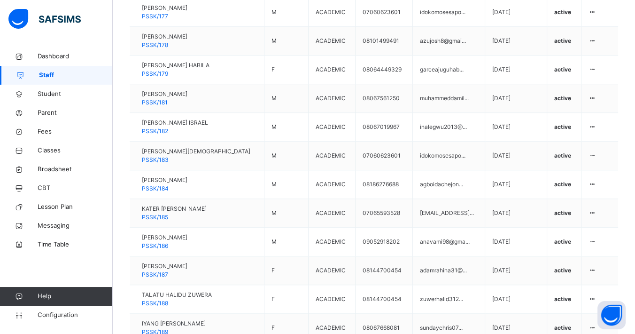
scroll to position [1412, 0]
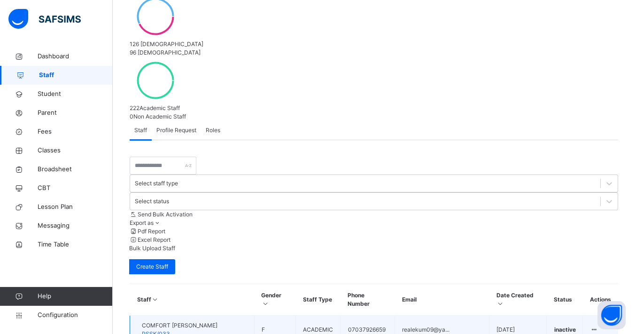
scroll to position [270, 0]
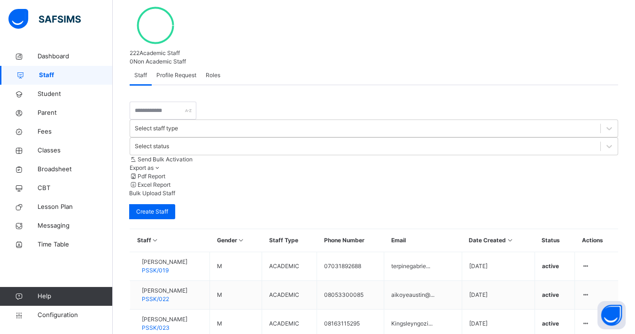
scroll to position [218, 0]
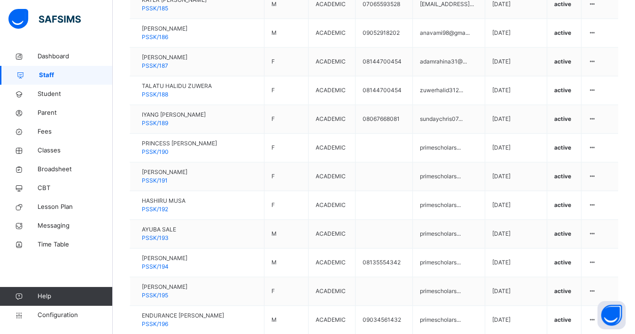
scroll to position [1412, 0]
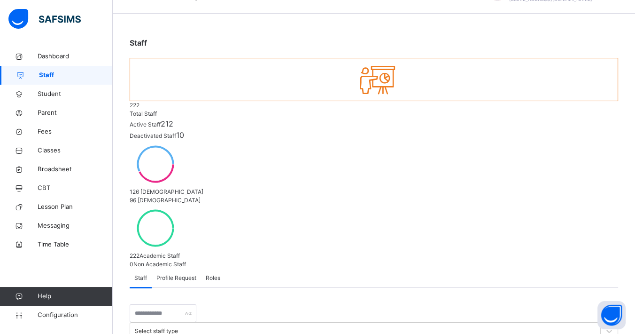
scroll to position [0, 0]
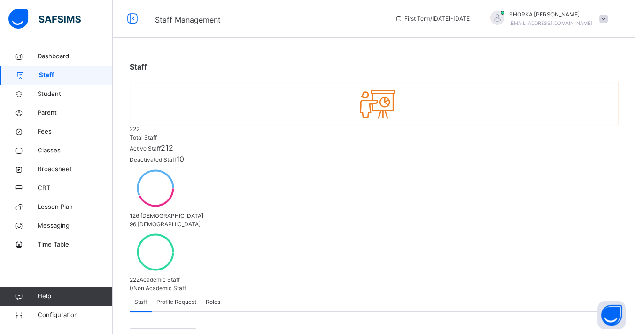
click at [186, 298] on span "Profile Request" at bounding box center [177, 302] width 40 height 8
click at [215, 298] on span "Roles" at bounding box center [213, 302] width 15 height 8
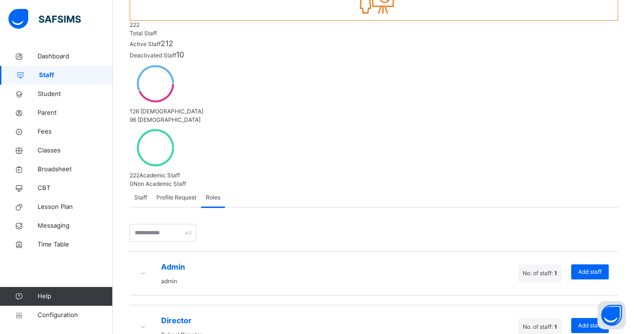
scroll to position [157, 0]
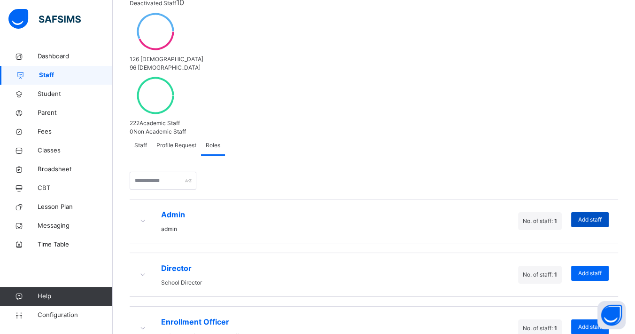
click at [600, 215] on span "Add staff" at bounding box center [591, 219] width 24 height 8
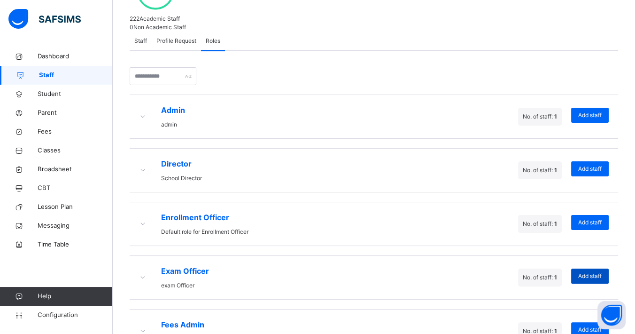
click at [591, 272] on span "Add staff" at bounding box center [591, 276] width 24 height 8
click at [548, 274] on span "No. of staff: 1" at bounding box center [540, 277] width 34 height 7
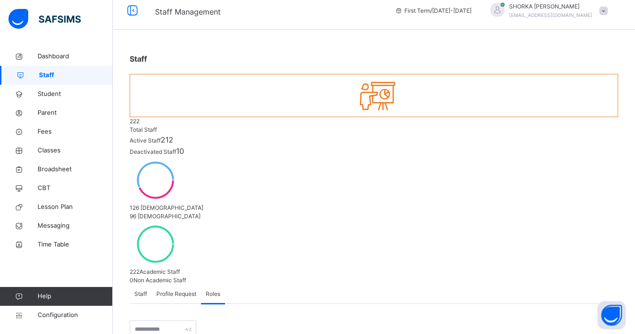
scroll to position [0, 0]
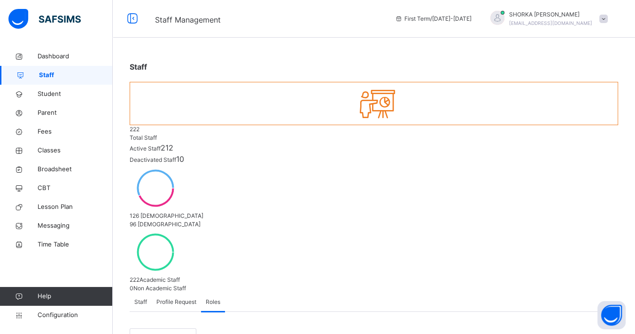
click at [58, 90] on span "Student" at bounding box center [75, 93] width 75 height 9
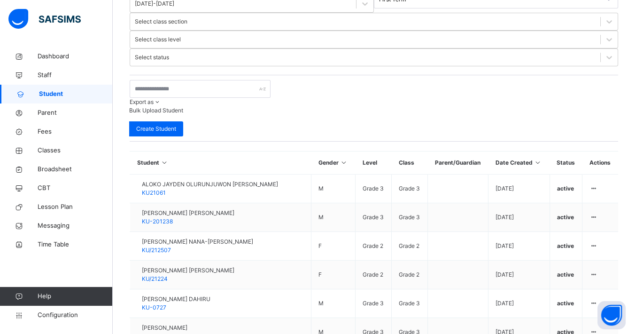
scroll to position [274, 0]
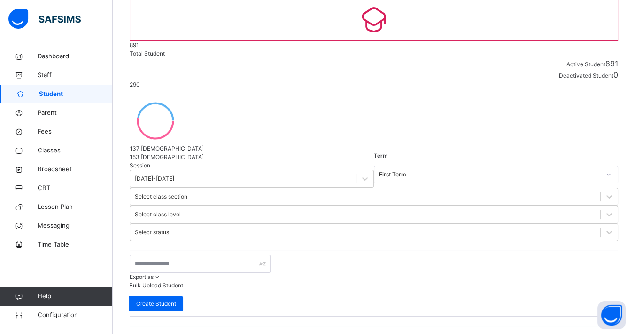
scroll to position [272, 0]
